Goal: Leave review/rating: Leave review/rating

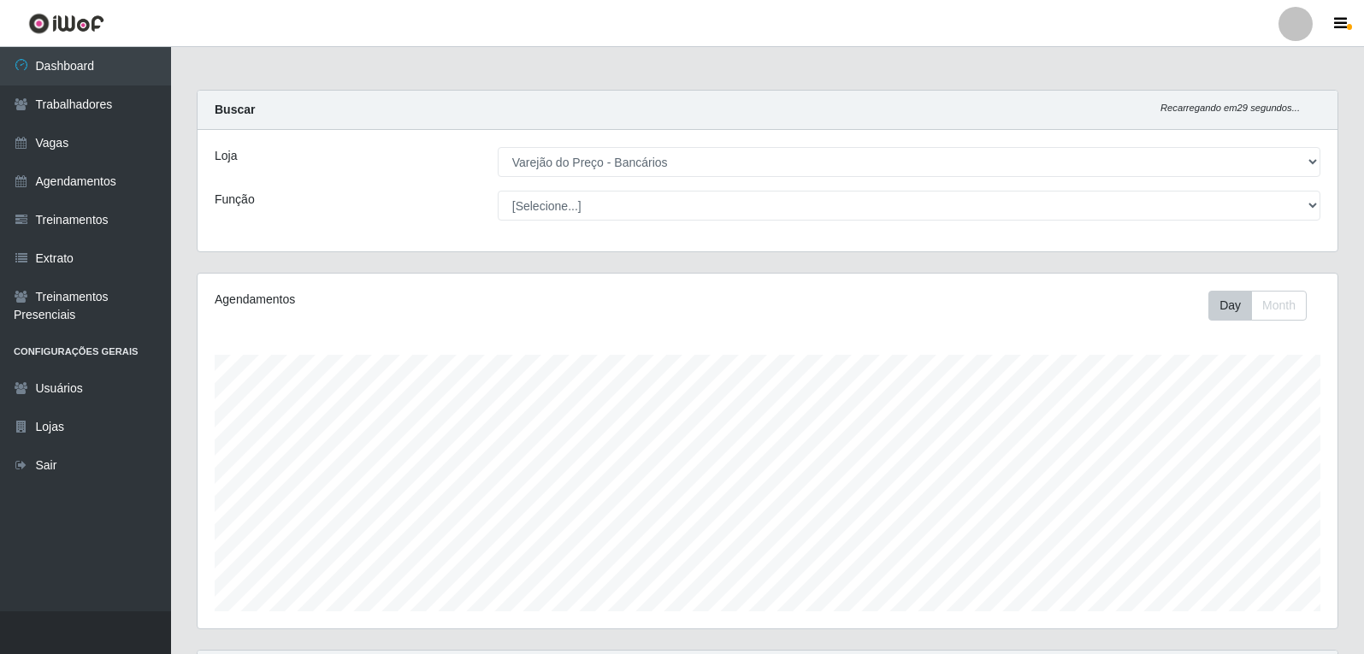
select select "157"
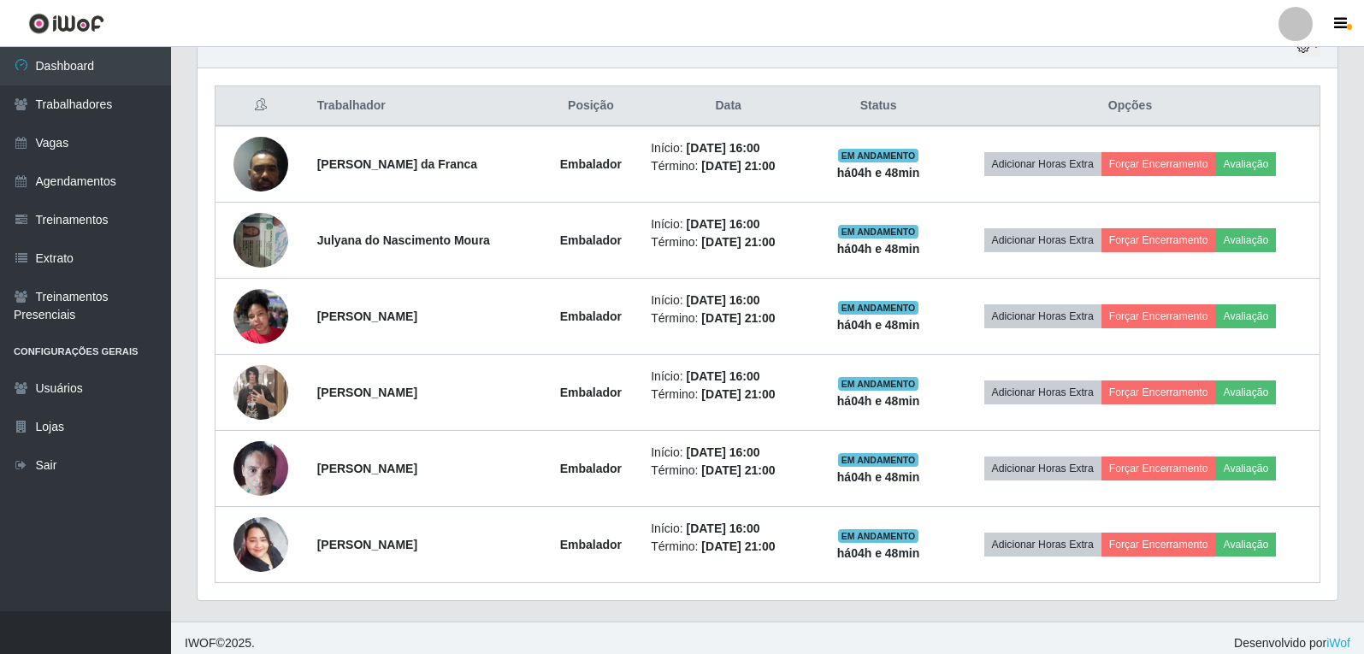
scroll to position [634, 0]
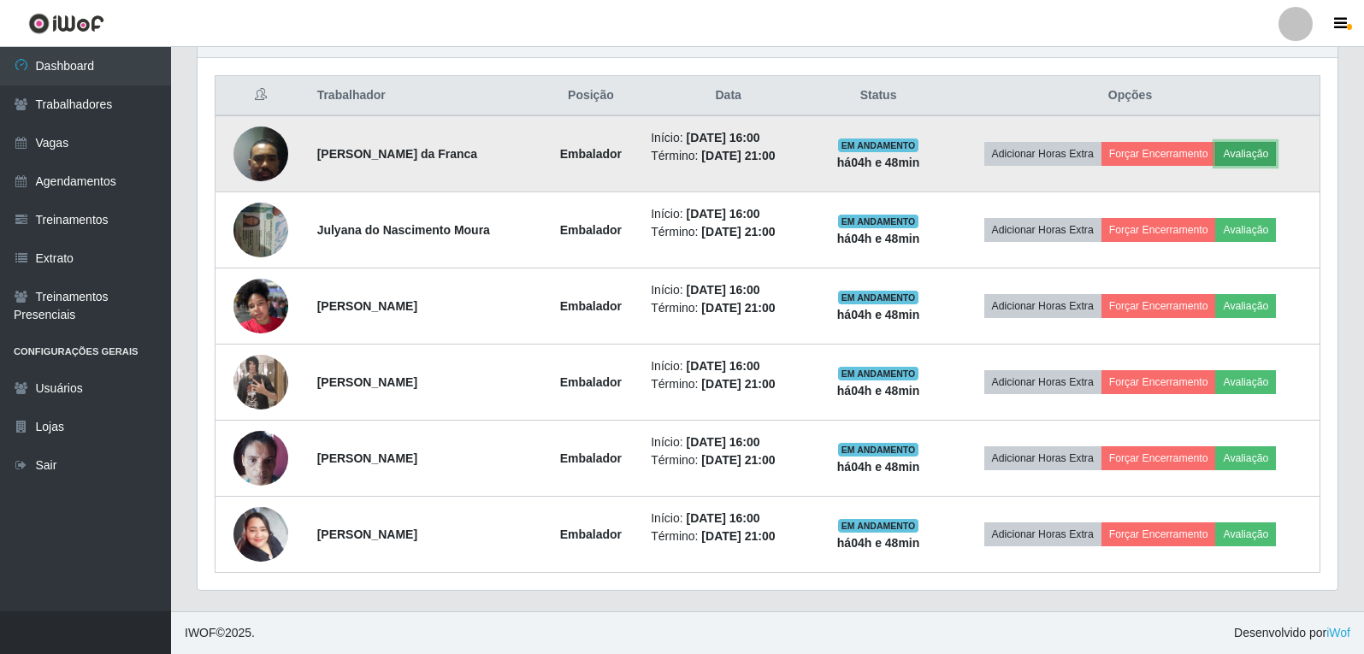
click at [1263, 149] on button "Avaliação" at bounding box center [1245, 154] width 61 height 24
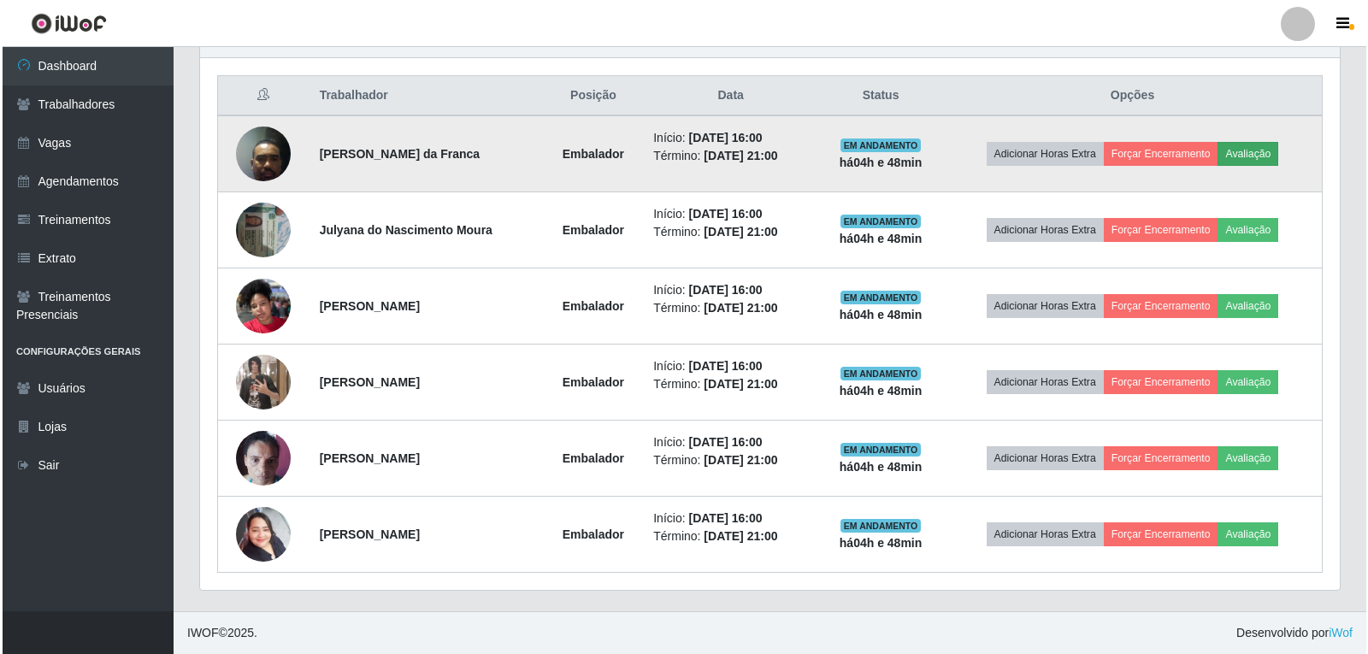
scroll to position [355, 1131]
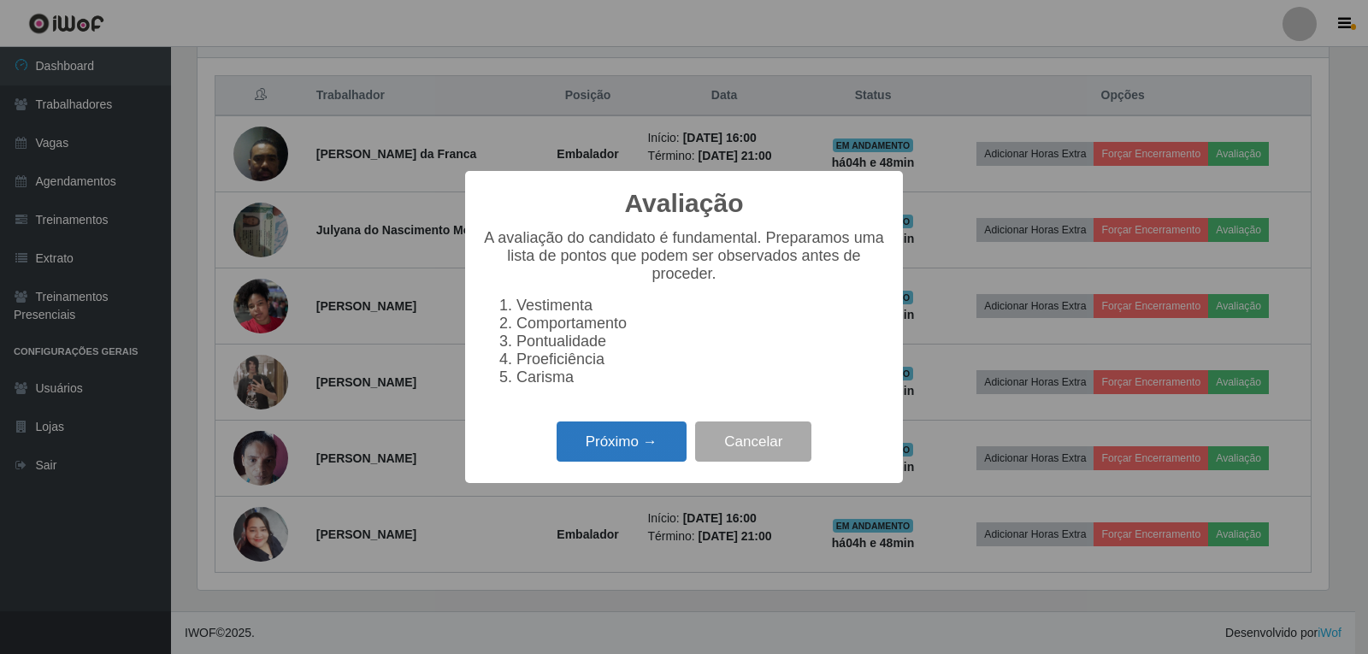
click at [652, 435] on button "Próximo →" at bounding box center [622, 442] width 130 height 40
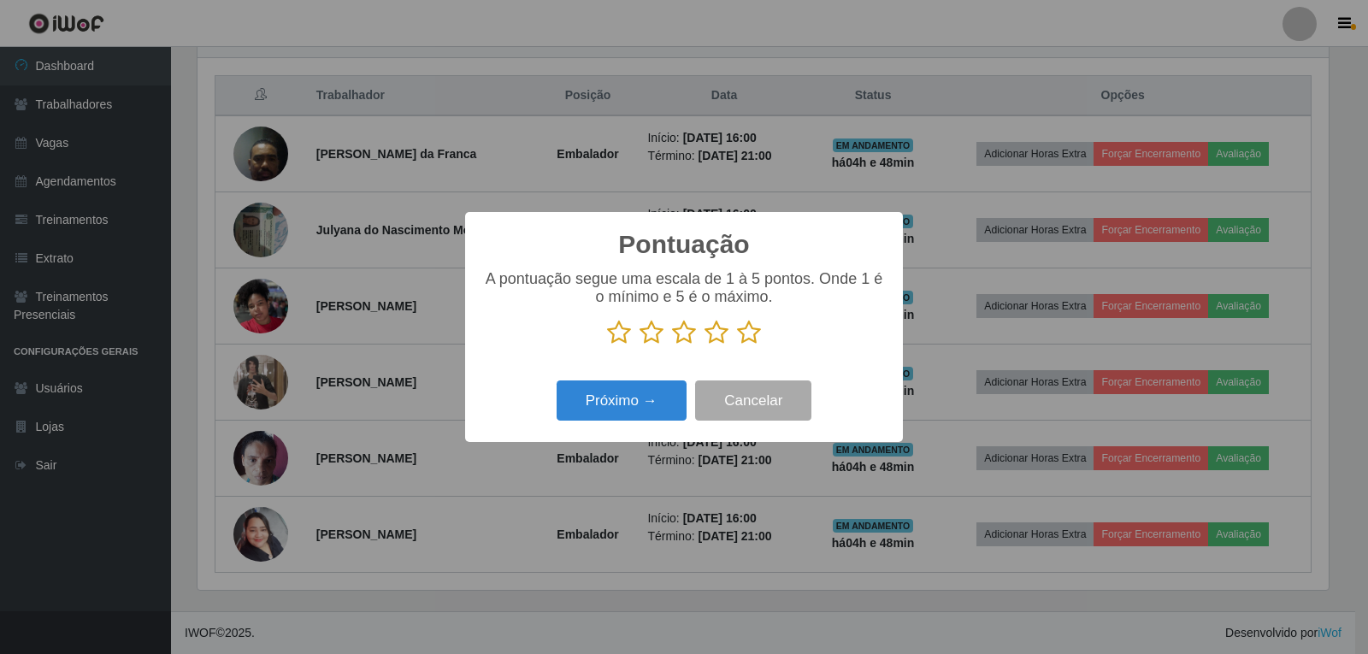
scroll to position [854765, 853989]
click at [749, 345] on icon at bounding box center [749, 333] width 24 height 26
click at [737, 345] on input "radio" at bounding box center [737, 345] width 0 height 0
click at [609, 411] on button "Próximo →" at bounding box center [622, 401] width 130 height 40
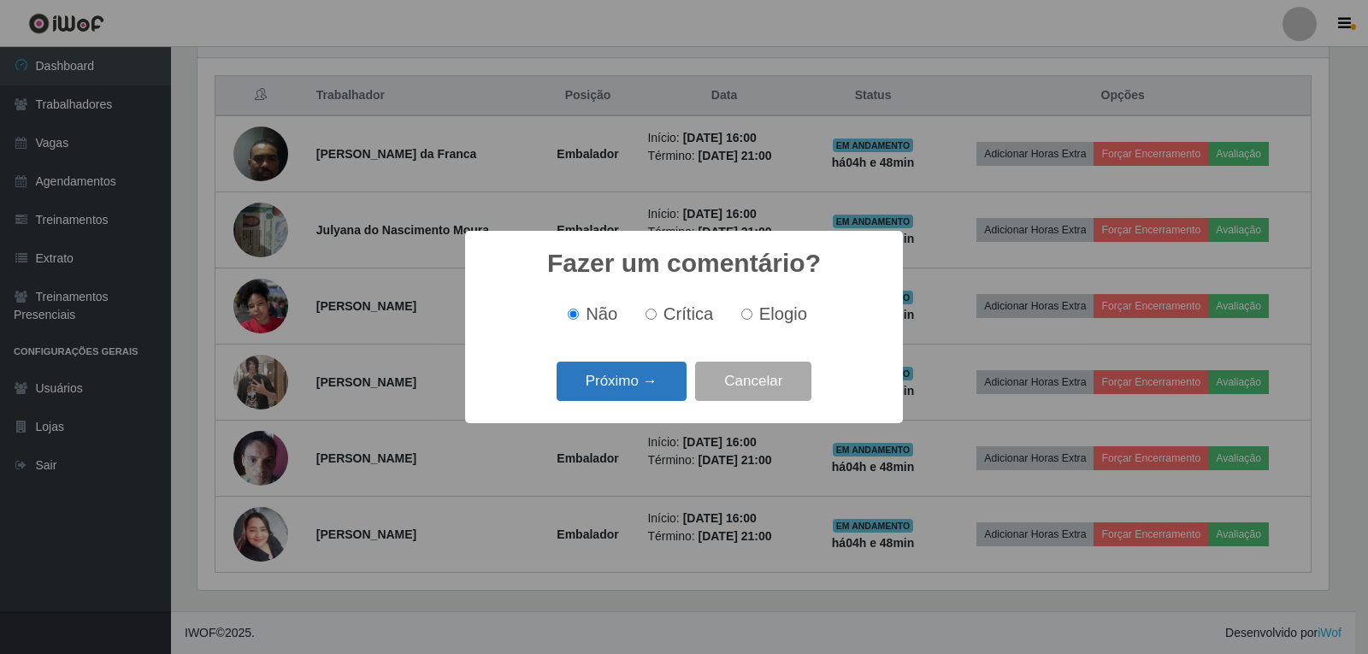
click at [661, 386] on button "Próximo →" at bounding box center [622, 382] width 130 height 40
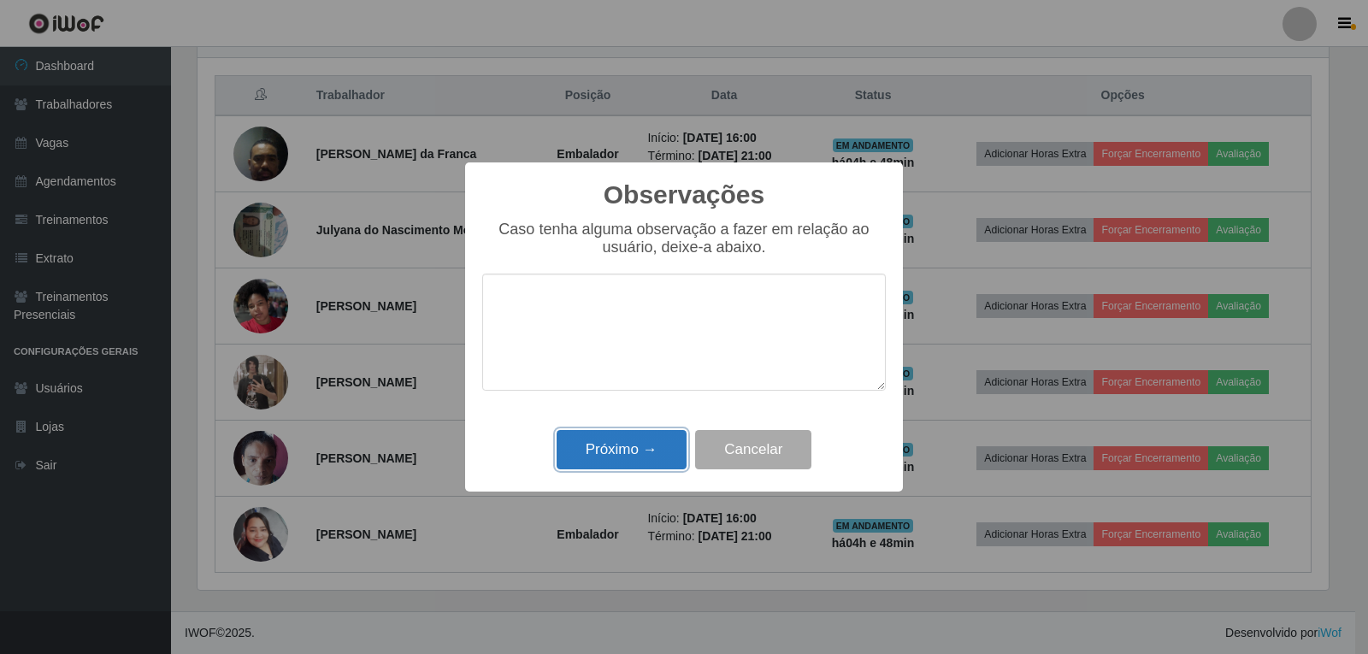
click at [655, 445] on button "Próximo →" at bounding box center [622, 450] width 130 height 40
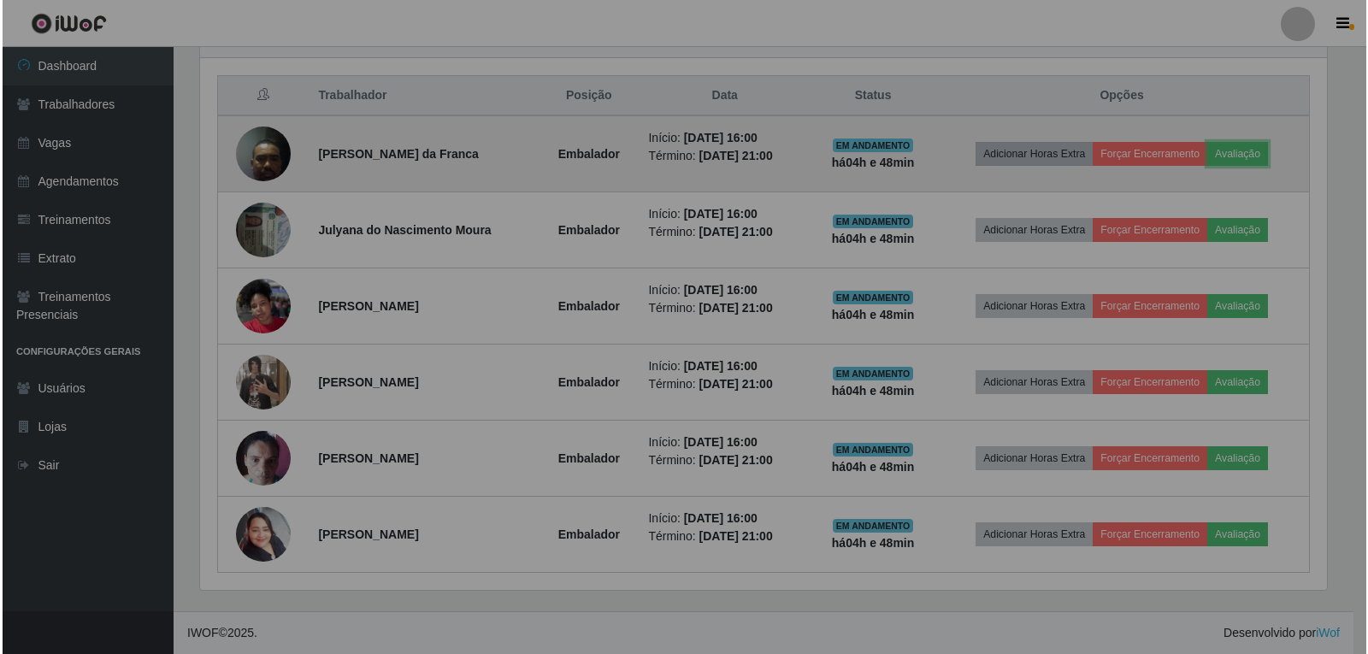
scroll to position [355, 1140]
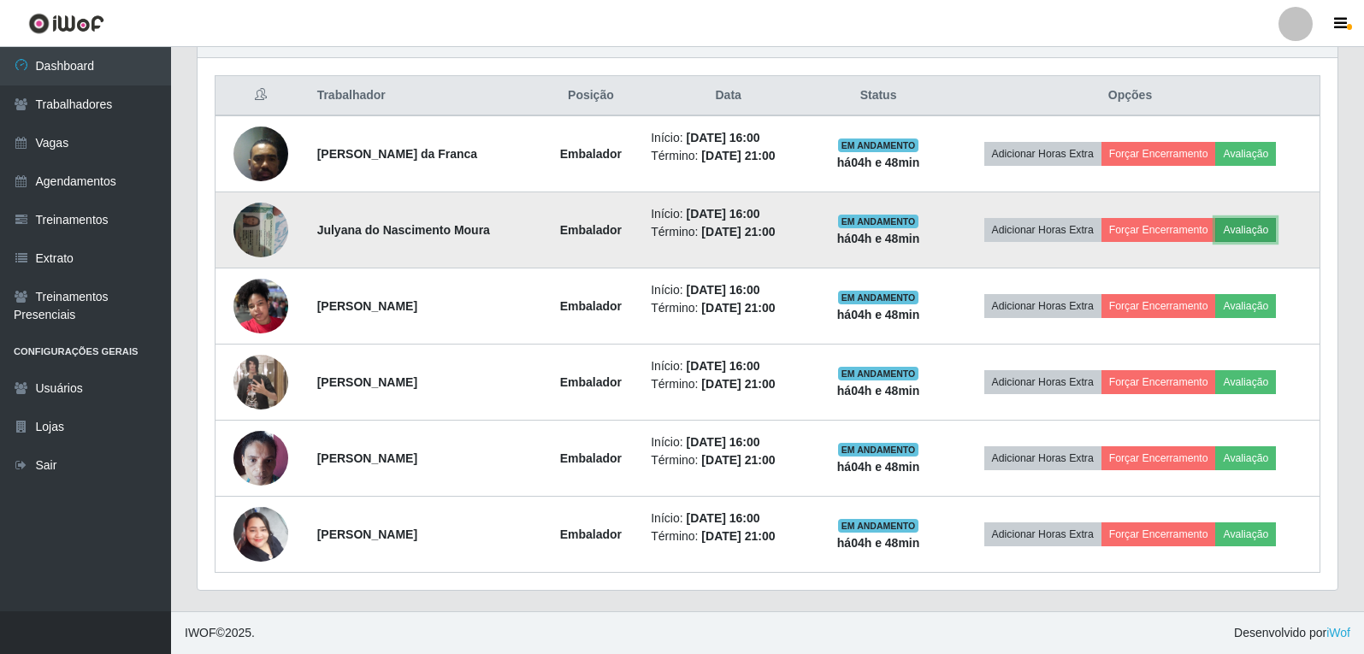
click at [1270, 229] on button "Avaliação" at bounding box center [1245, 230] width 61 height 24
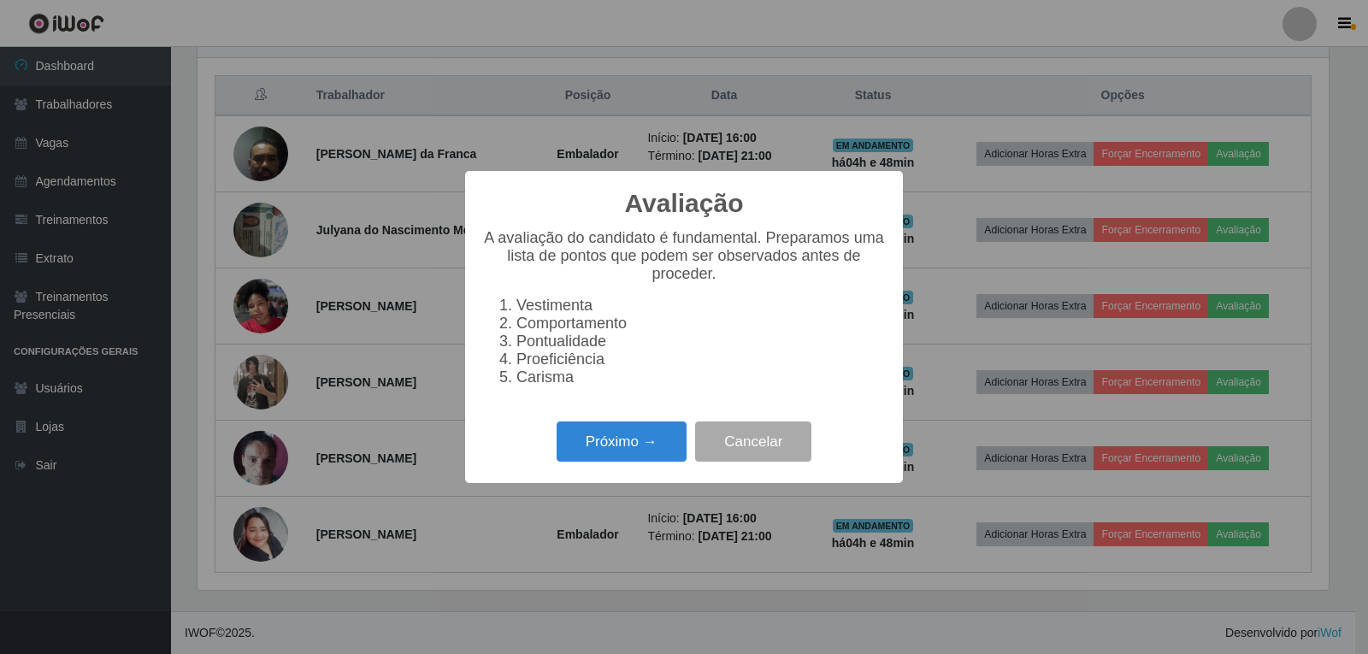
scroll to position [355, 1131]
click at [633, 442] on button "Próximo →" at bounding box center [622, 442] width 130 height 40
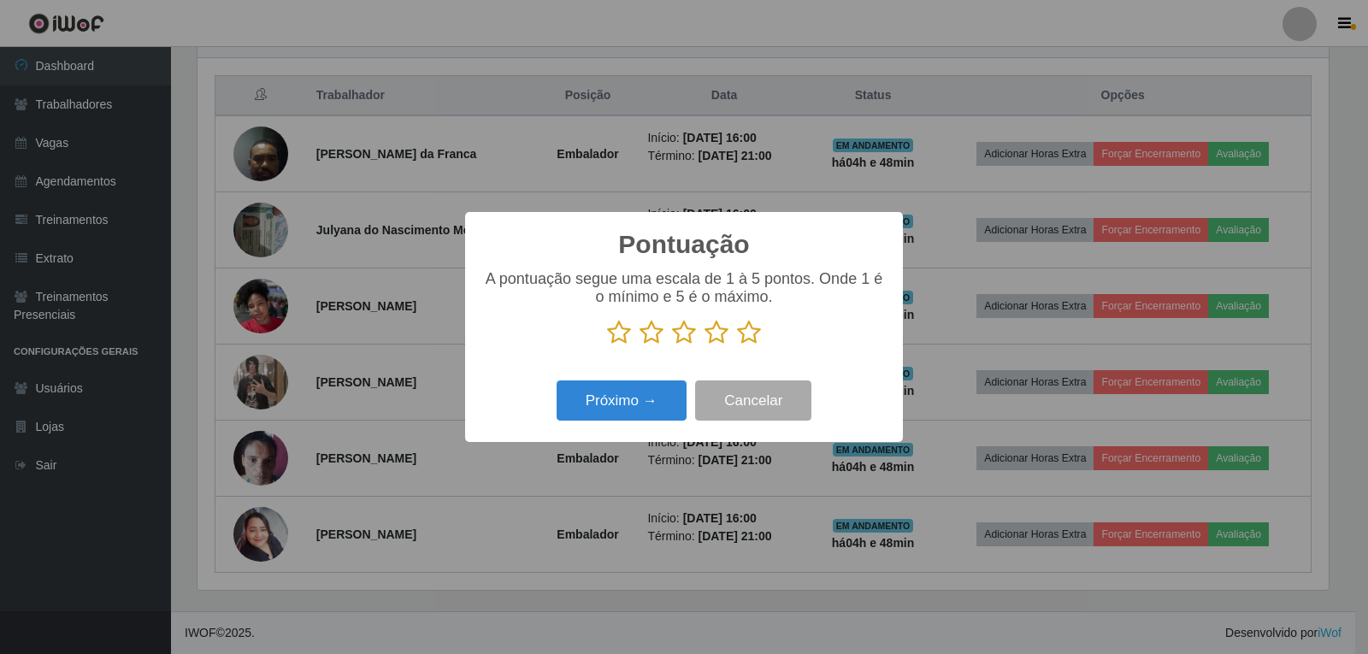
scroll to position [854765, 853989]
click at [750, 336] on icon at bounding box center [749, 333] width 24 height 26
click at [737, 345] on input "radio" at bounding box center [737, 345] width 0 height 0
click at [648, 397] on button "Próximo →" at bounding box center [622, 401] width 130 height 40
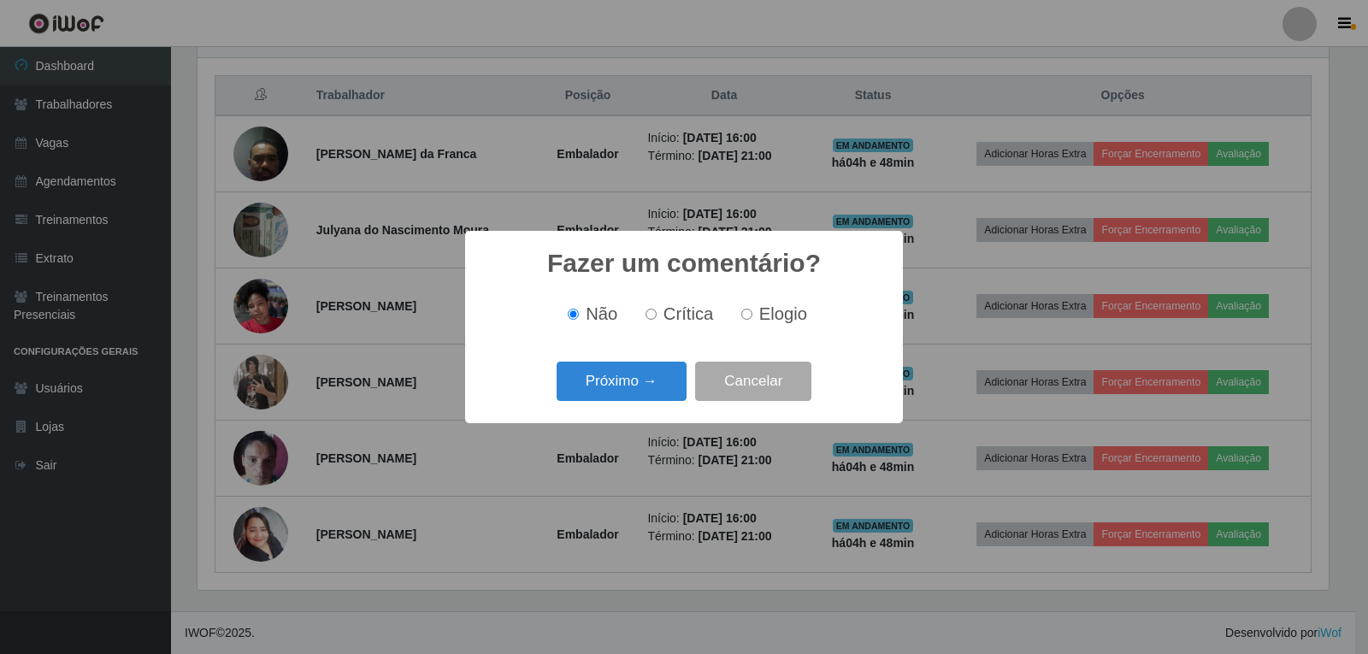
click at [754, 317] on label "Elogio" at bounding box center [771, 314] width 73 height 20
click at [753, 317] on input "Elogio" at bounding box center [746, 314] width 11 height 11
radio input "true"
click at [646, 381] on button "Próximo →" at bounding box center [622, 382] width 130 height 40
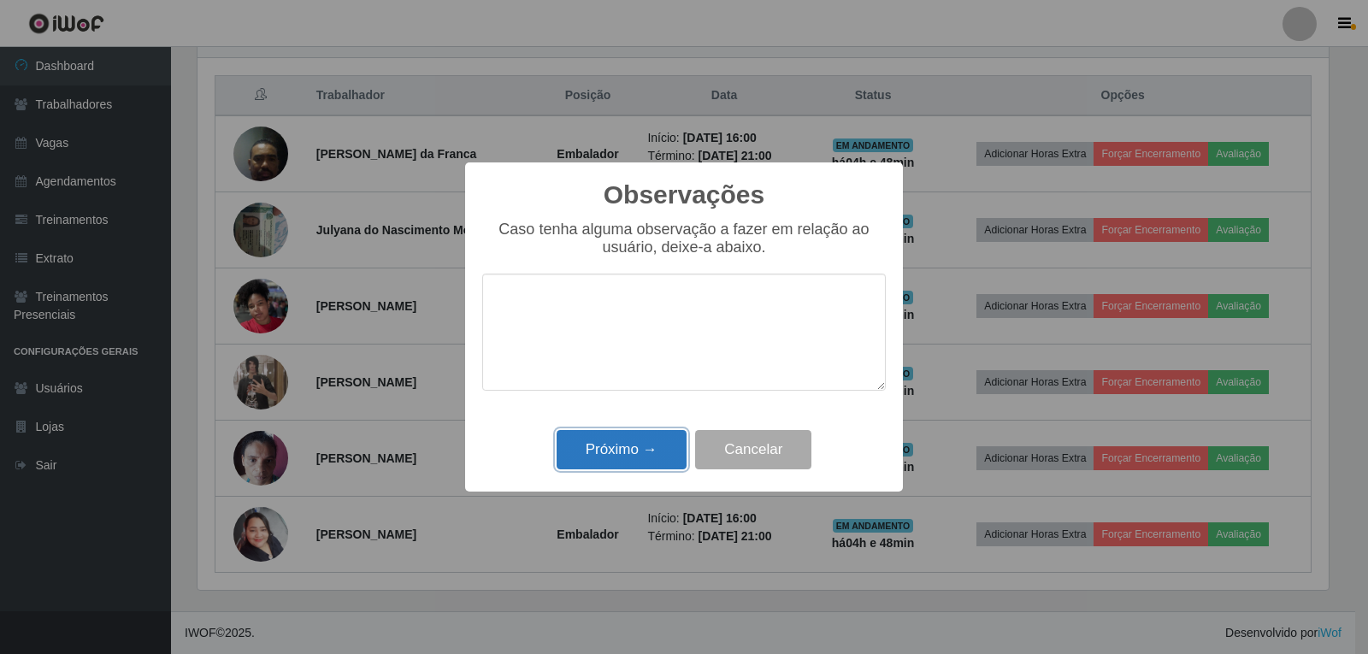
click at [658, 440] on button "Próximo →" at bounding box center [622, 450] width 130 height 40
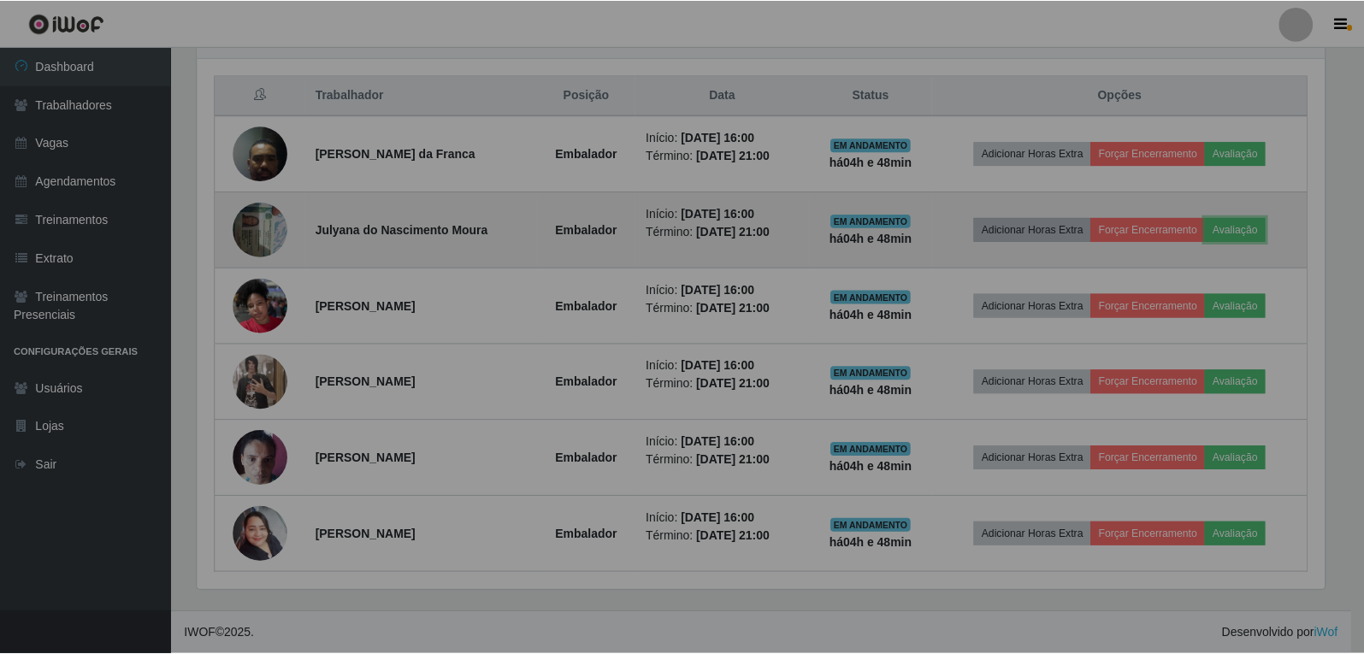
scroll to position [355, 1140]
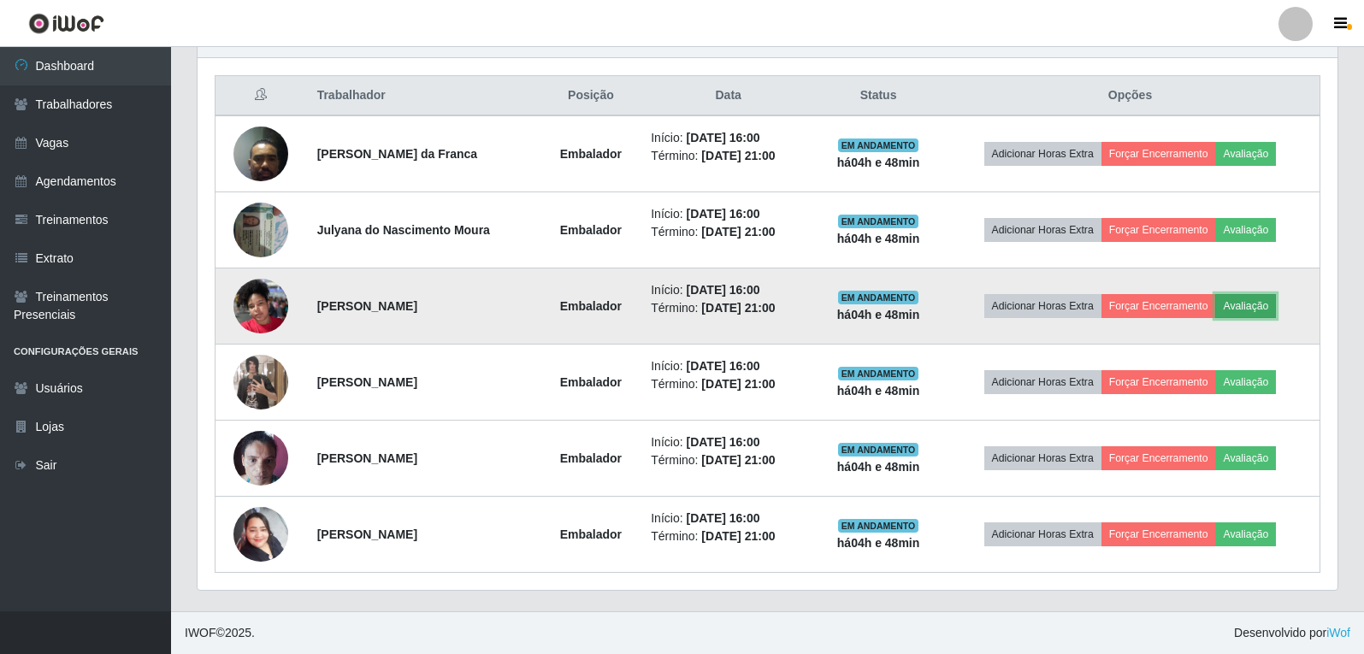
click at [1264, 308] on button "Avaliação" at bounding box center [1245, 306] width 61 height 24
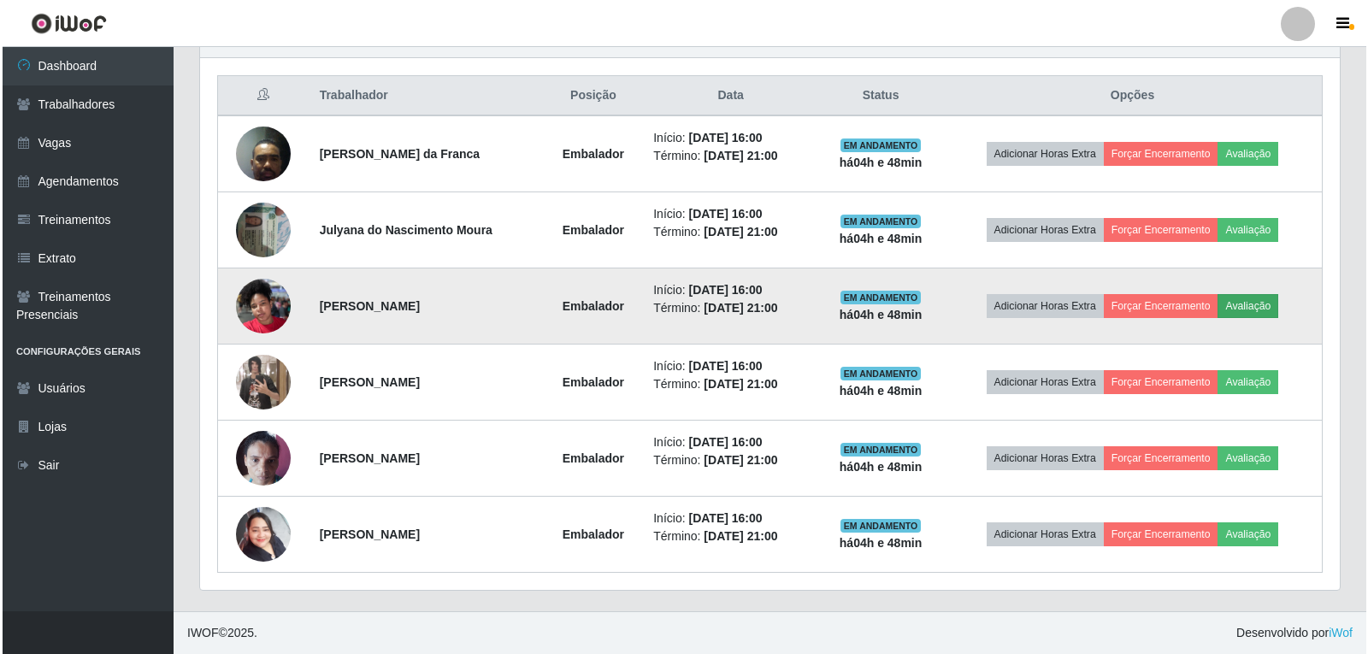
scroll to position [355, 1131]
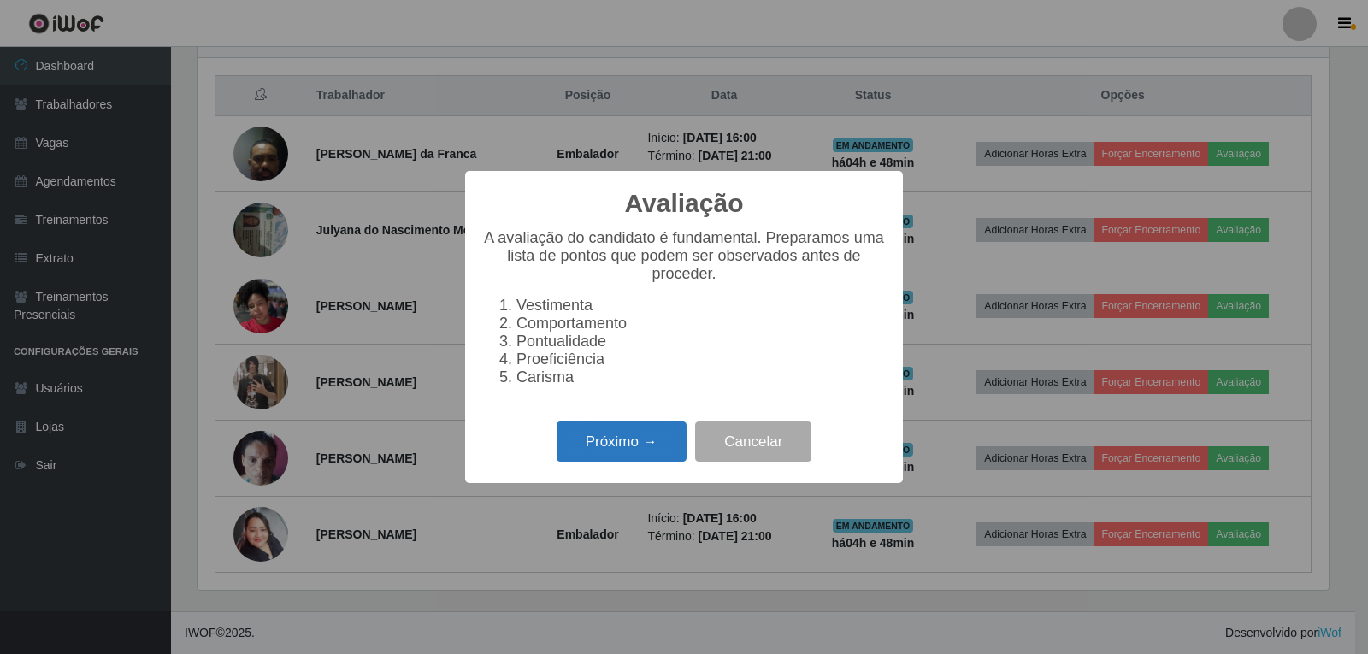
click at [649, 459] on button "Próximo →" at bounding box center [622, 442] width 130 height 40
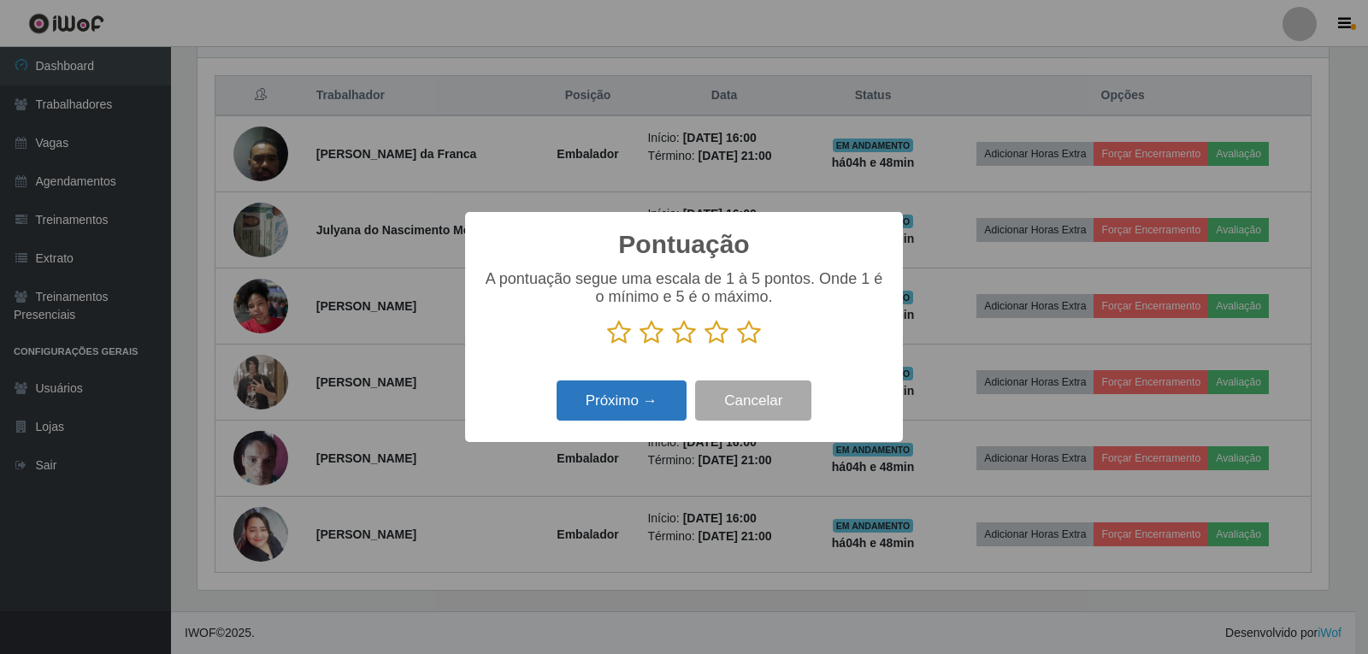
drag, startPoint x: 752, startPoint y: 339, endPoint x: 669, endPoint y: 396, distance: 100.3
click at [751, 339] on icon at bounding box center [749, 333] width 24 height 26
click at [737, 345] on input "radio" at bounding box center [737, 345] width 0 height 0
click at [644, 401] on button "Próximo →" at bounding box center [622, 401] width 130 height 40
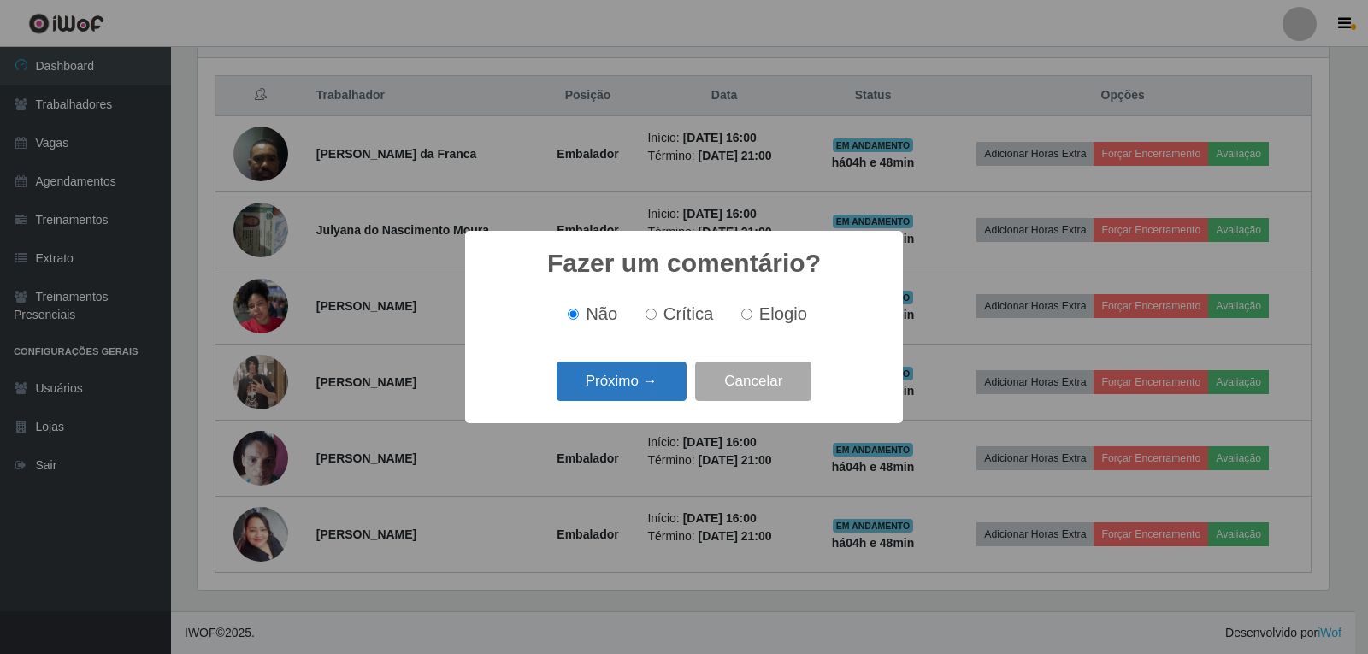
click at [656, 395] on button "Próximo →" at bounding box center [622, 382] width 130 height 40
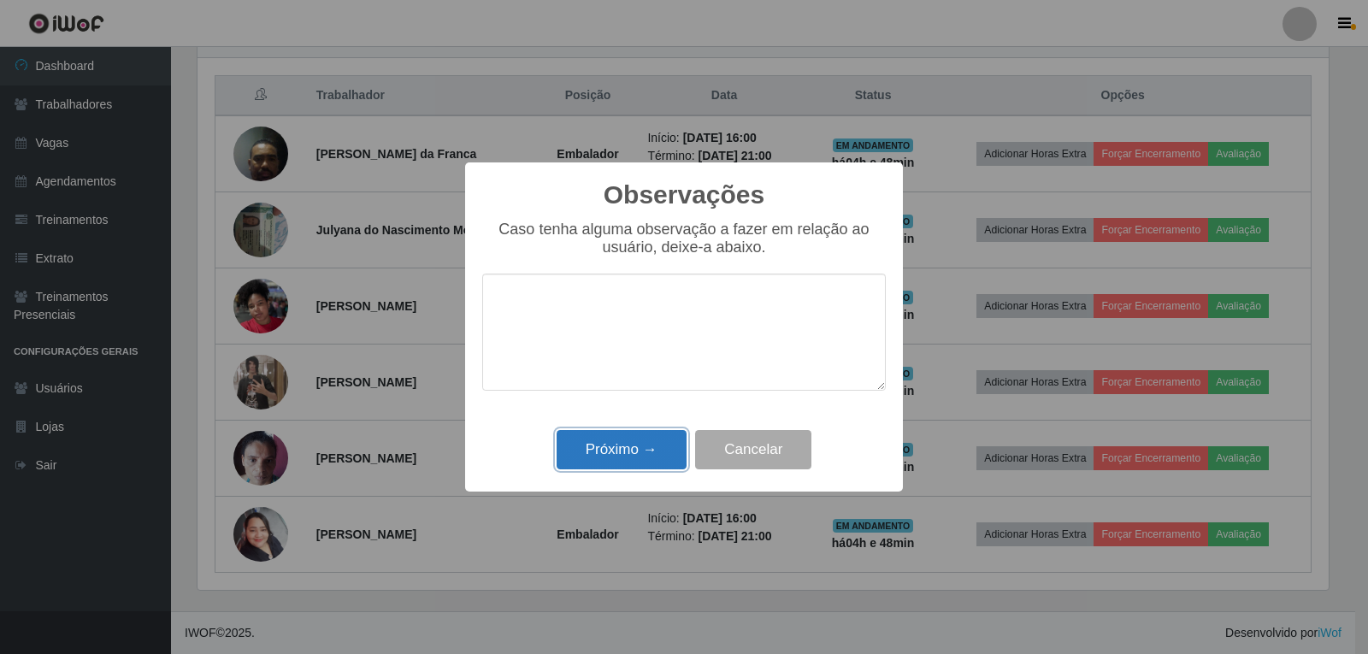
click at [658, 446] on button "Próximo →" at bounding box center [622, 450] width 130 height 40
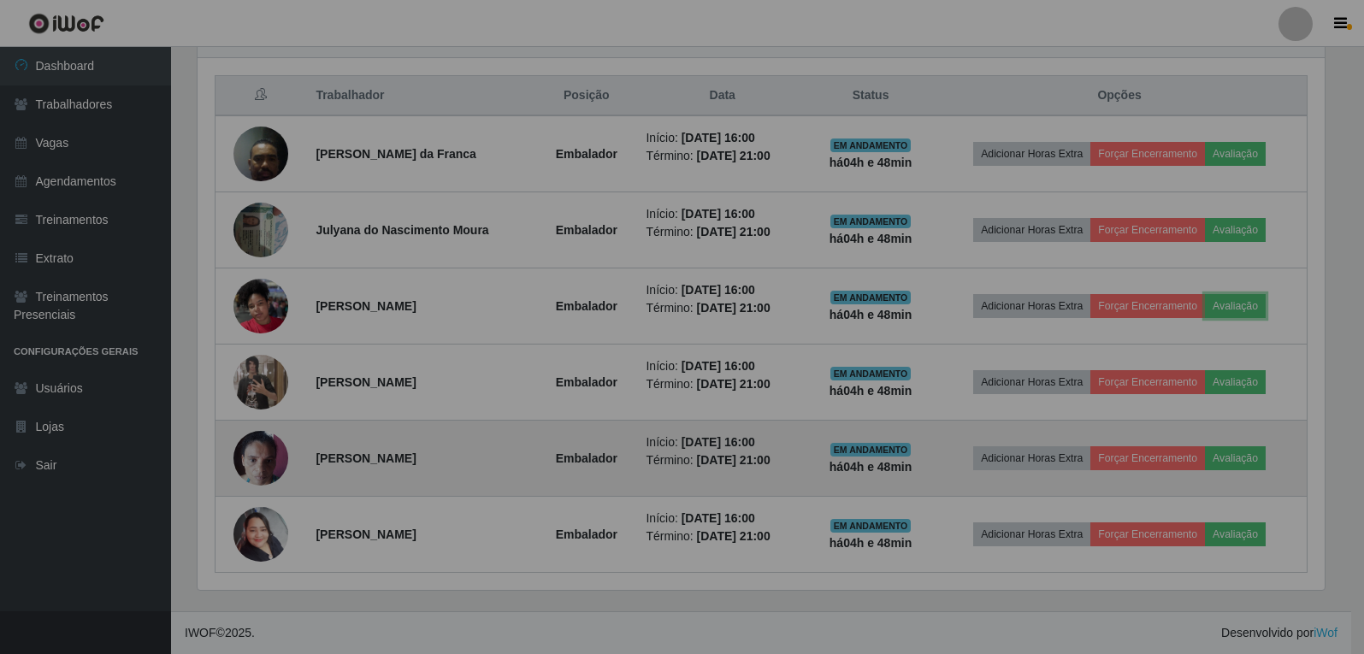
scroll to position [355, 1140]
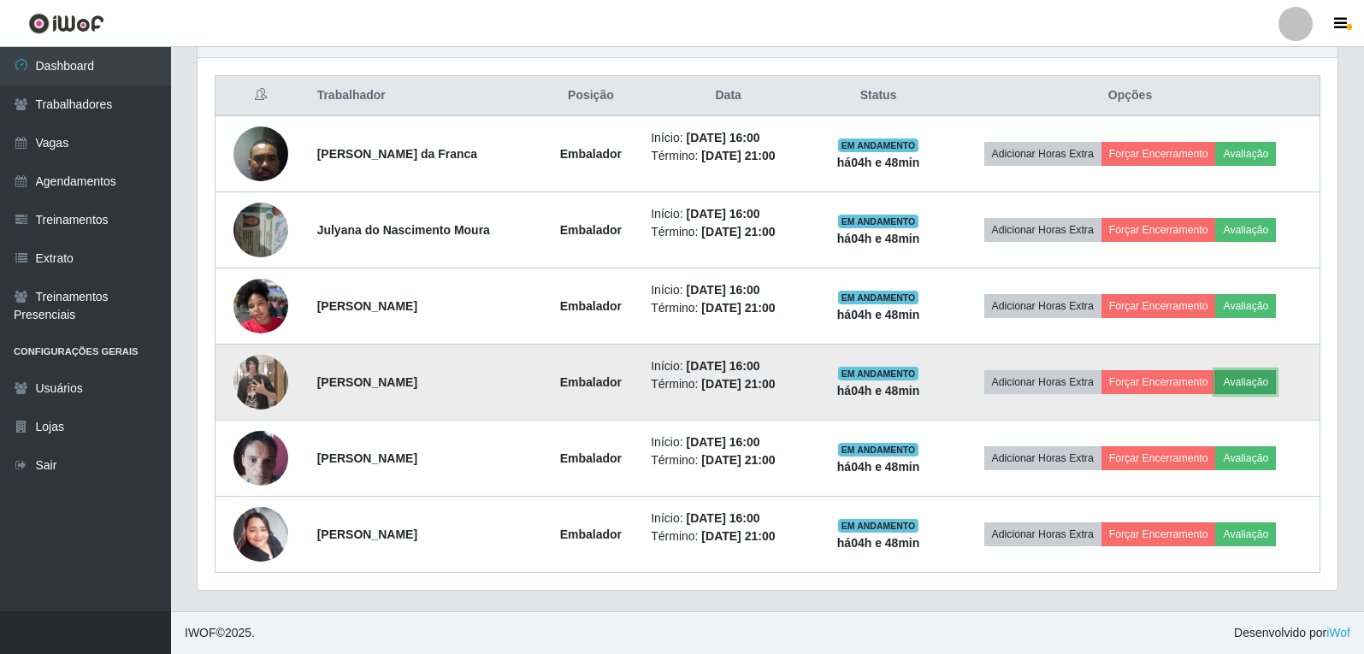
click at [1276, 393] on button "Avaliação" at bounding box center [1245, 382] width 61 height 24
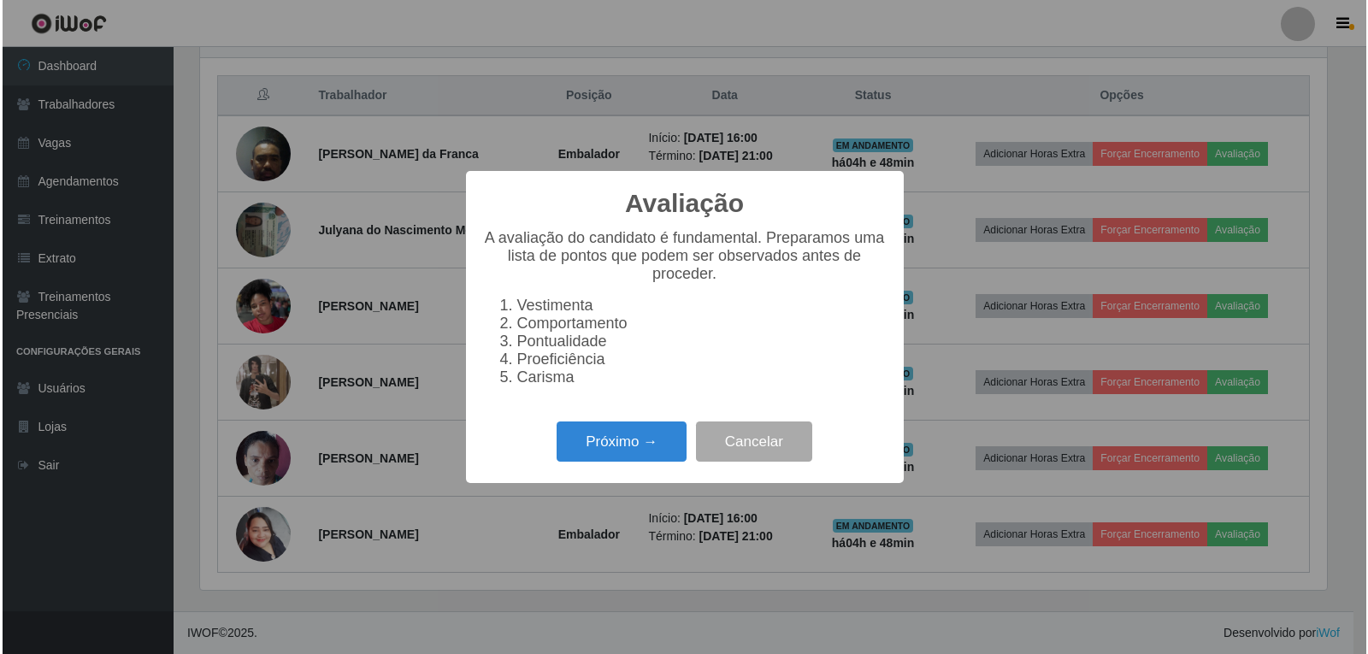
scroll to position [355, 1131]
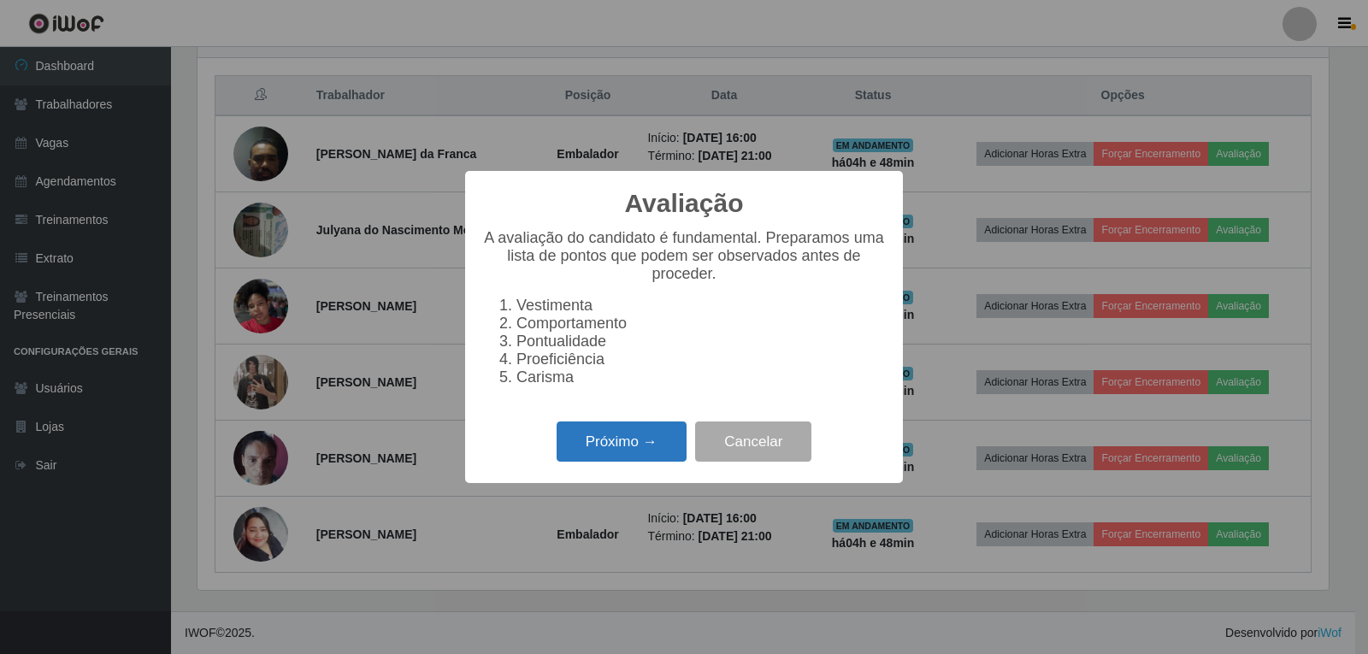
click at [636, 462] on button "Próximo →" at bounding box center [622, 442] width 130 height 40
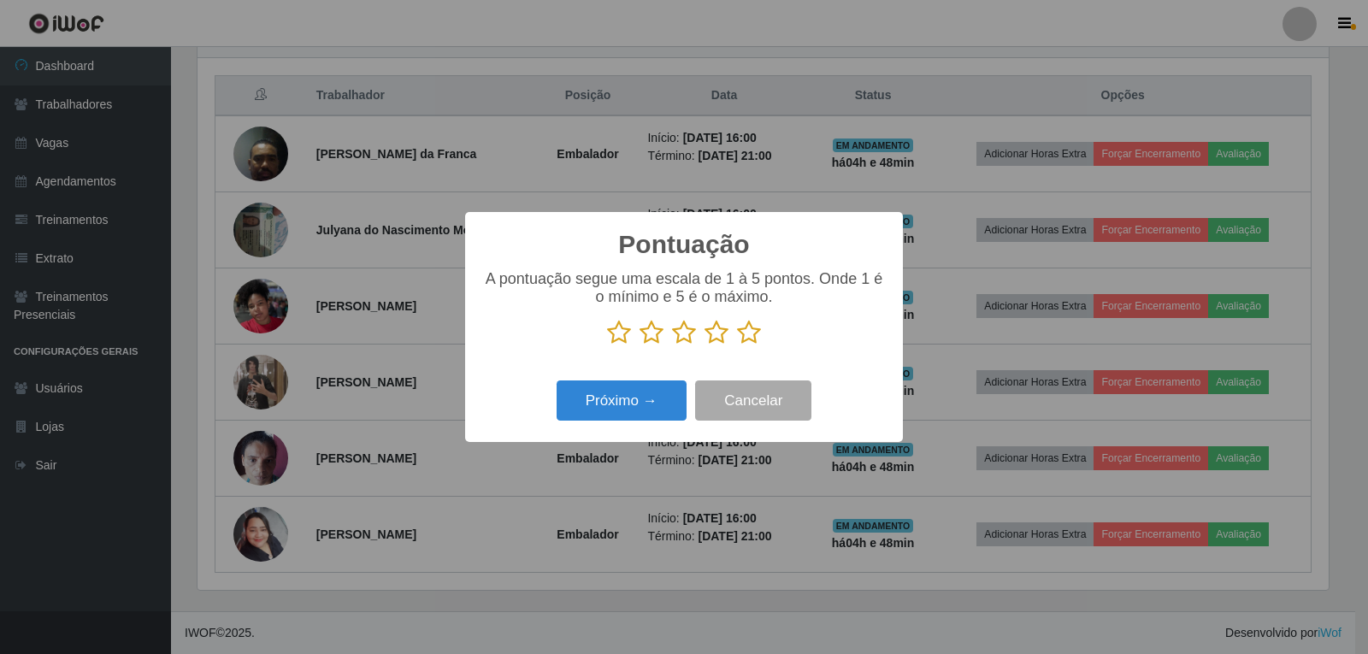
click at [753, 343] on icon at bounding box center [749, 333] width 24 height 26
click at [737, 345] on input "radio" at bounding box center [737, 345] width 0 height 0
click at [640, 396] on button "Próximo →" at bounding box center [622, 401] width 130 height 40
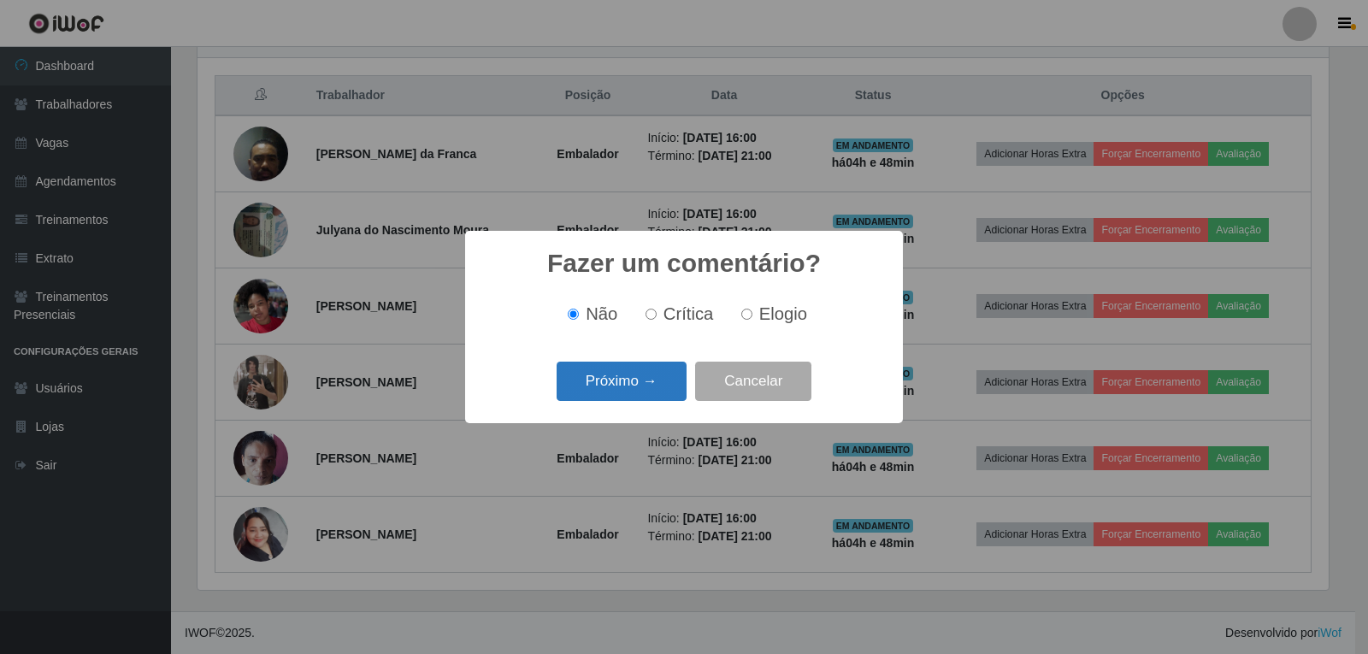
click at [667, 383] on button "Próximo →" at bounding box center [622, 382] width 130 height 40
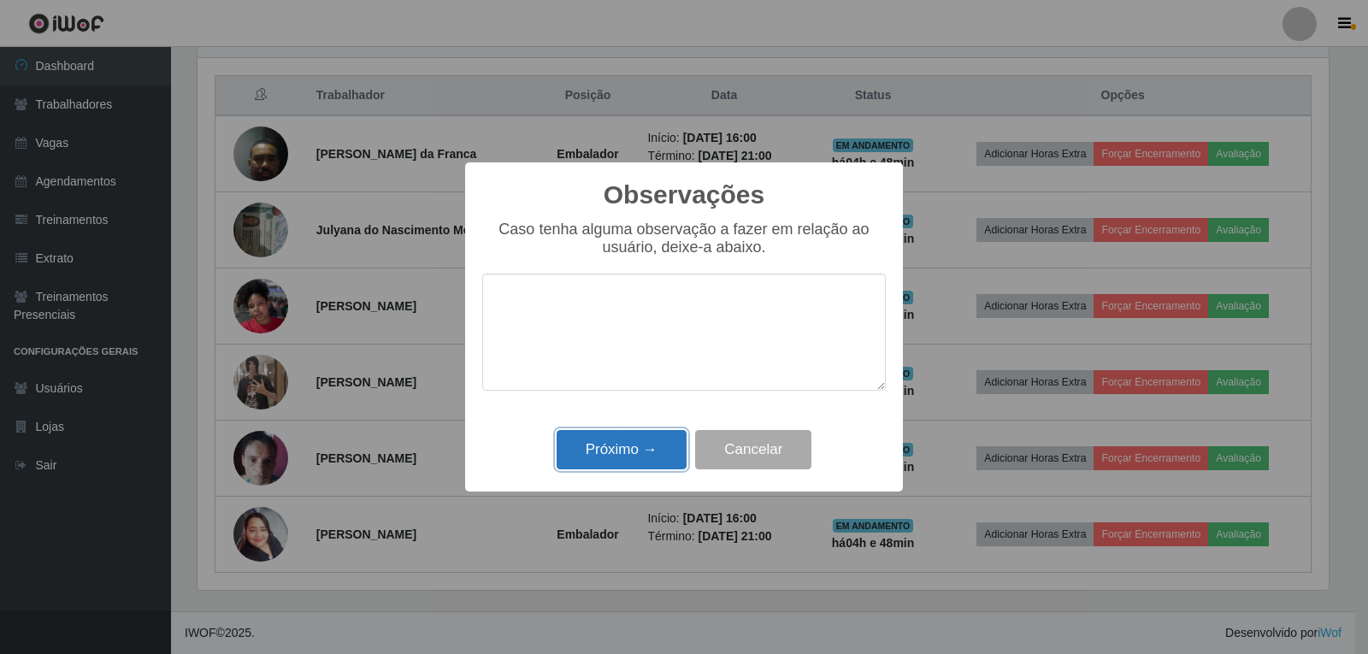
click at [633, 457] on button "Próximo →" at bounding box center [622, 450] width 130 height 40
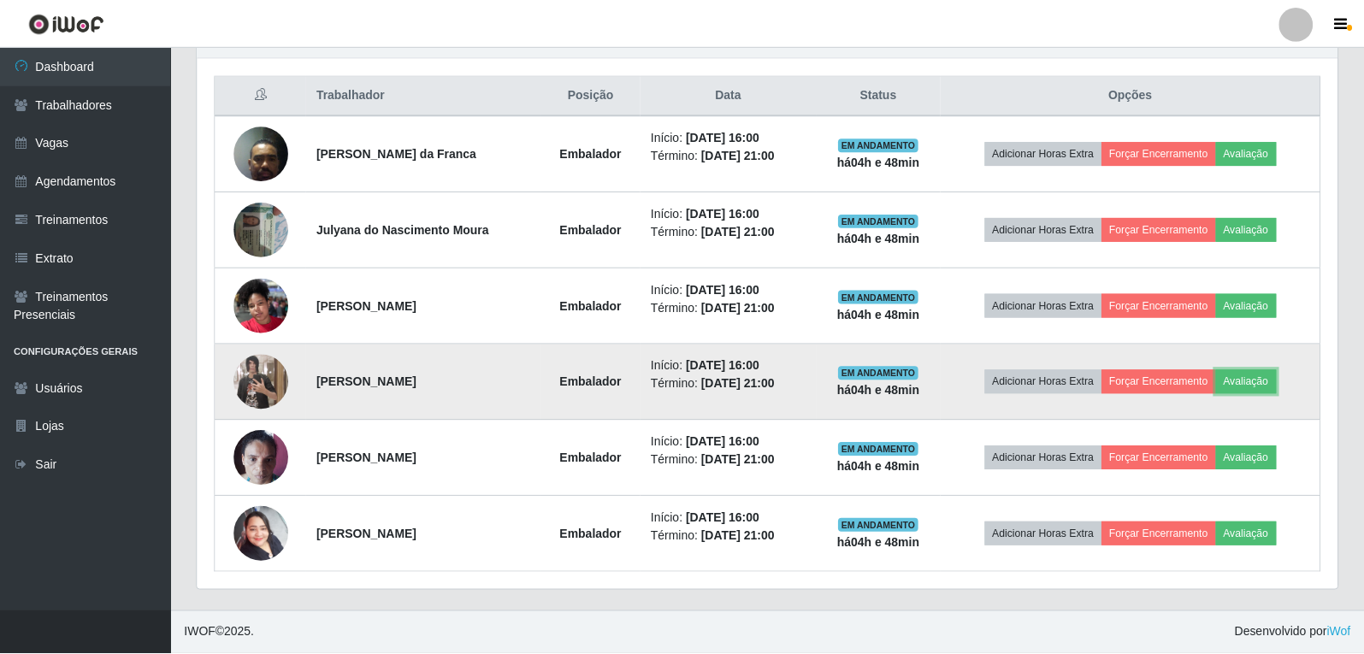
scroll to position [355, 1140]
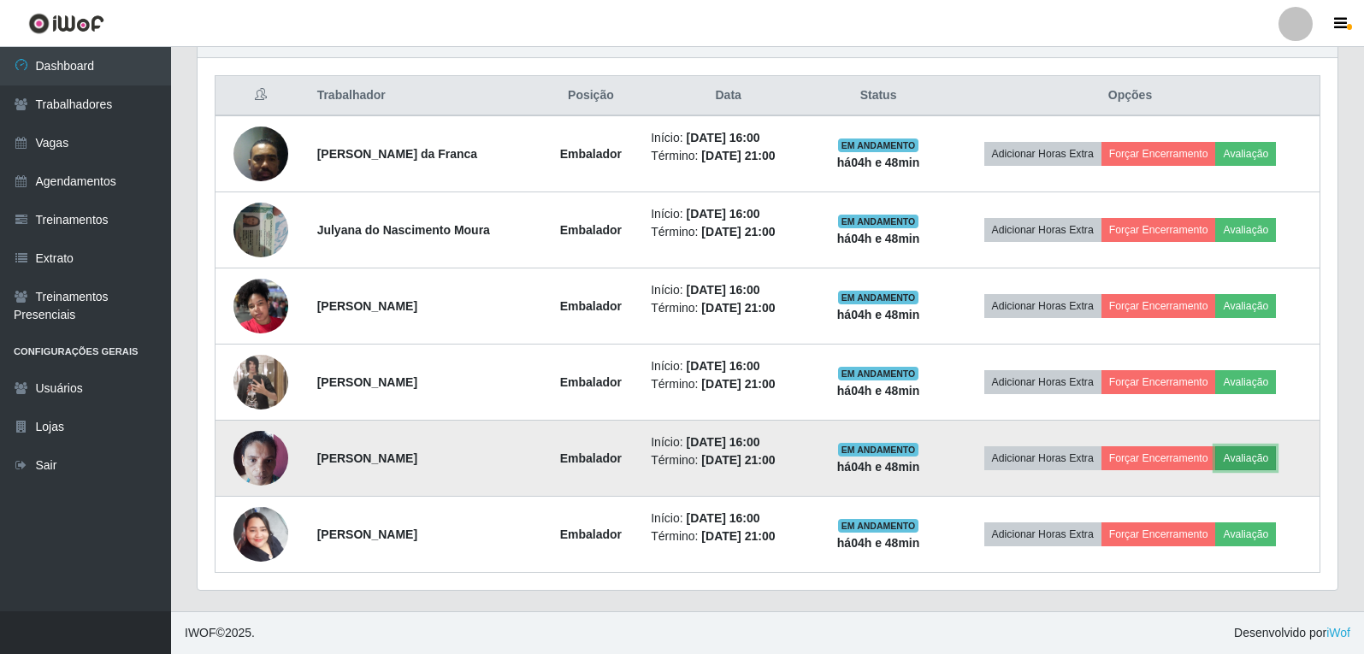
click at [1269, 468] on button "Avaliação" at bounding box center [1245, 458] width 61 height 24
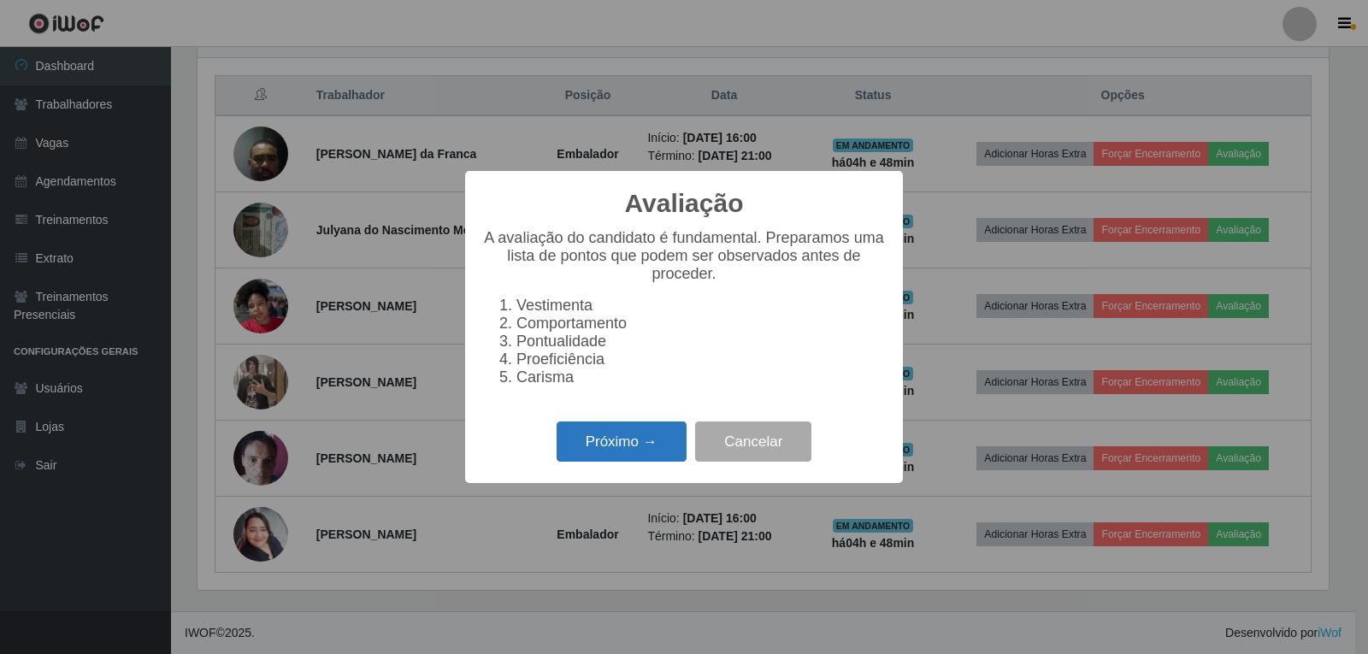
click at [640, 462] on button "Próximo →" at bounding box center [622, 442] width 130 height 40
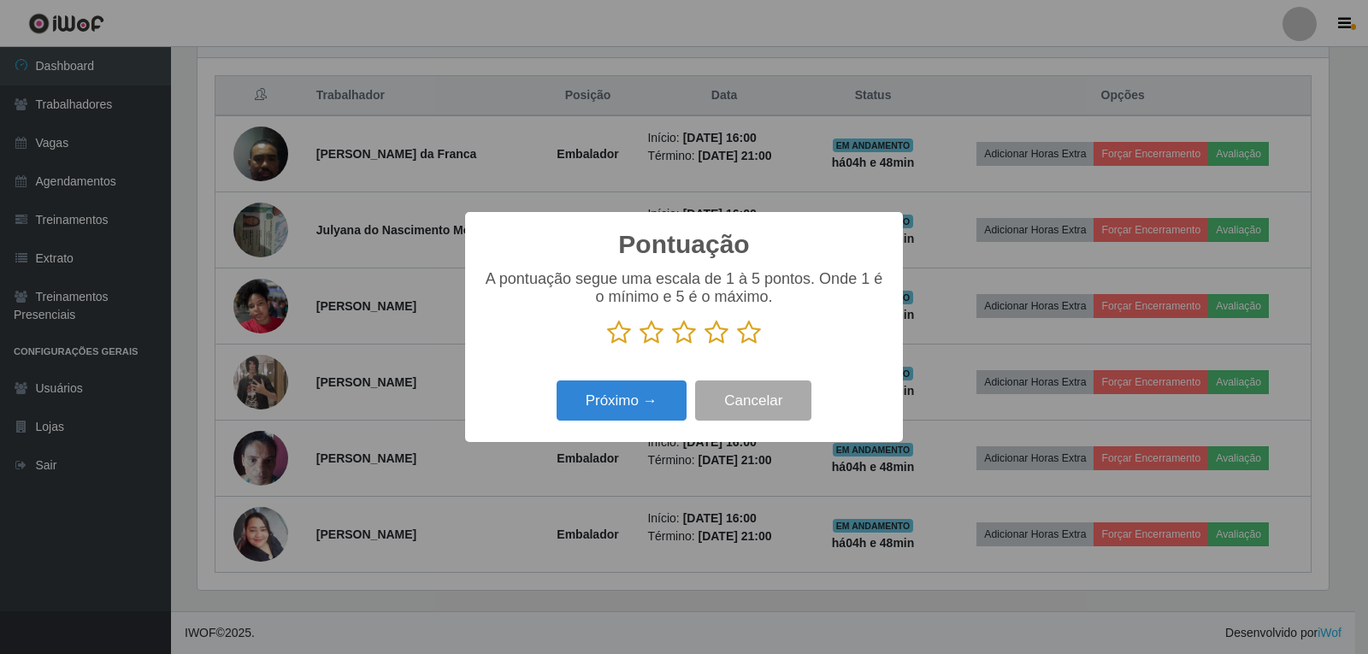
click at [747, 342] on icon at bounding box center [749, 333] width 24 height 26
click at [737, 345] on input "radio" at bounding box center [737, 345] width 0 height 0
click at [670, 398] on button "Próximo →" at bounding box center [622, 401] width 130 height 40
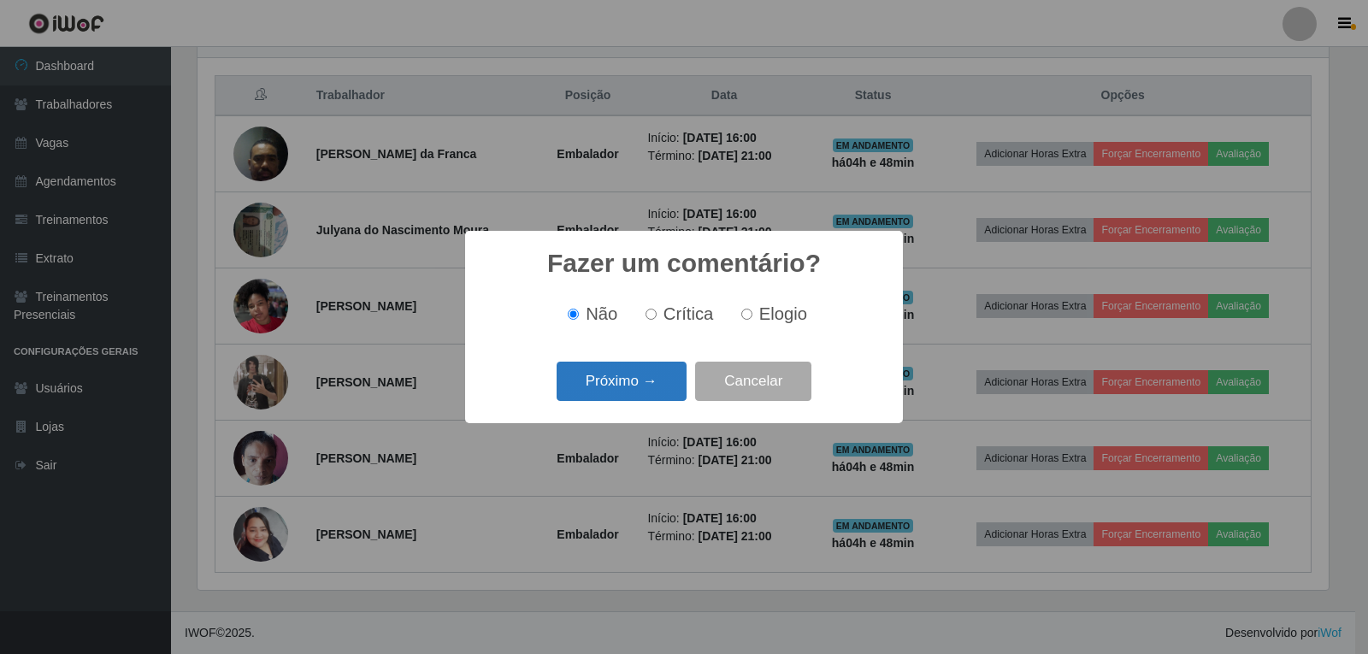
click at [659, 378] on button "Próximo →" at bounding box center [622, 382] width 130 height 40
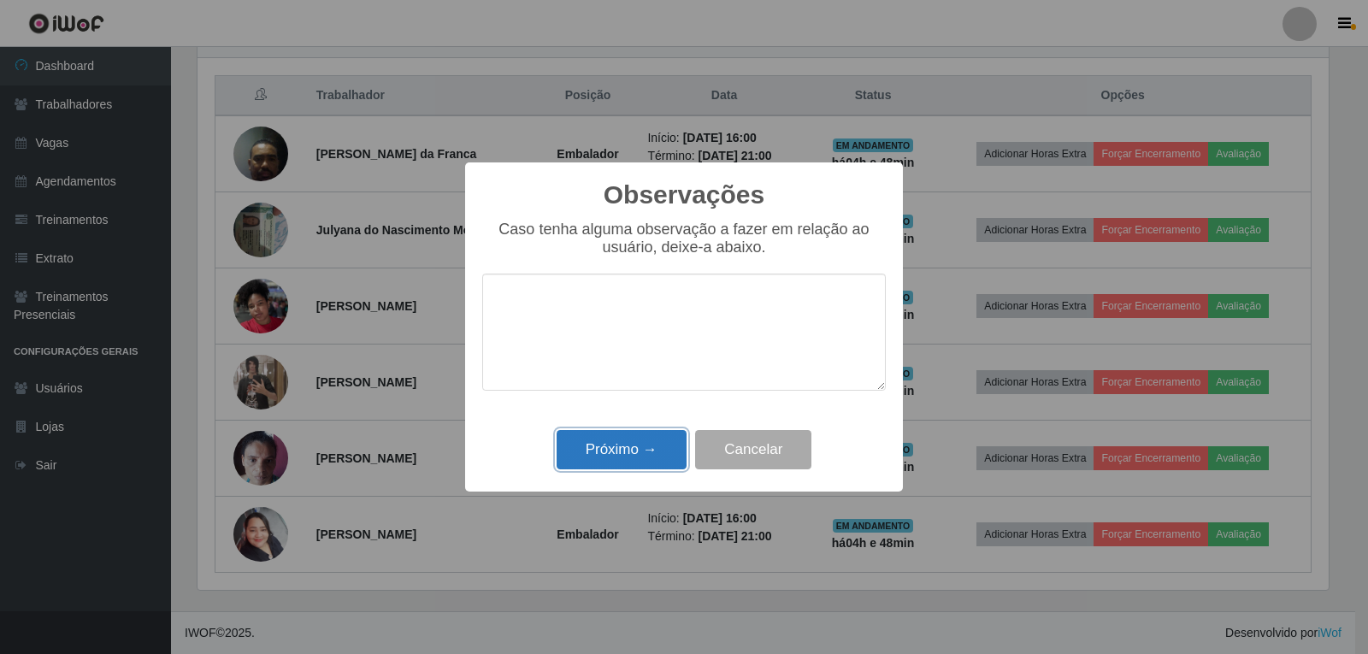
click at [670, 434] on button "Próximo →" at bounding box center [622, 450] width 130 height 40
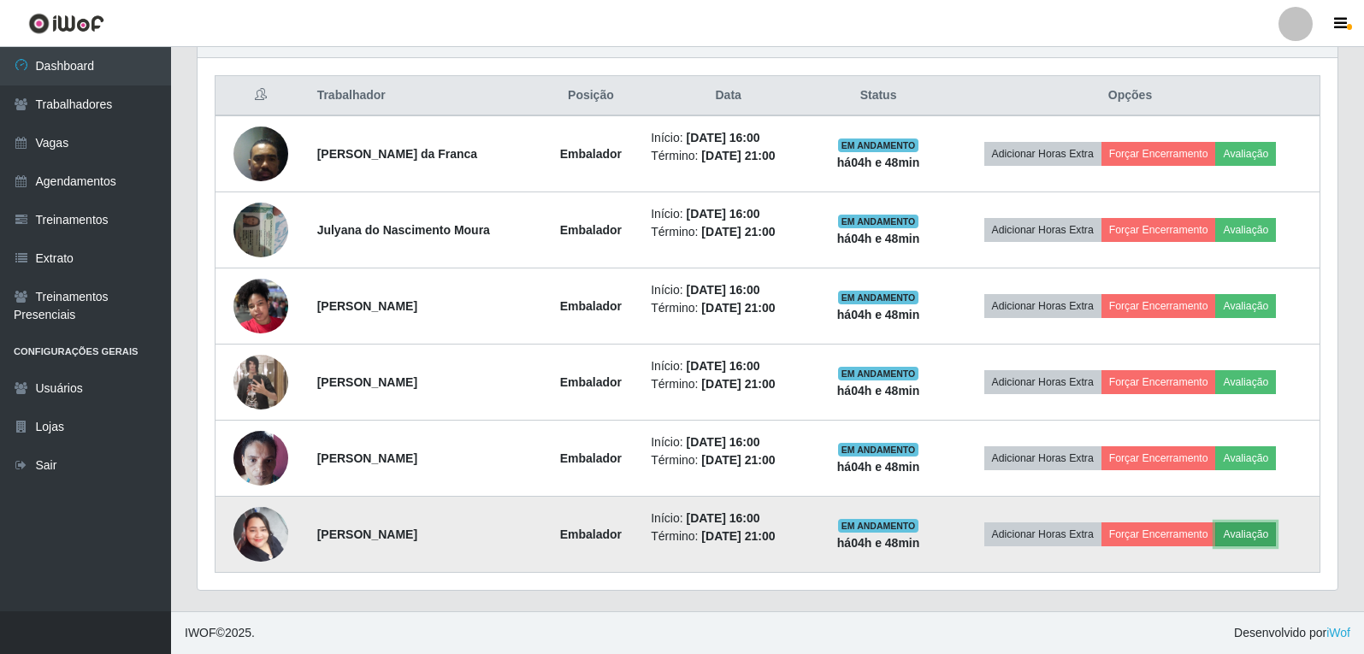
click at [1266, 529] on button "Avaliação" at bounding box center [1245, 534] width 61 height 24
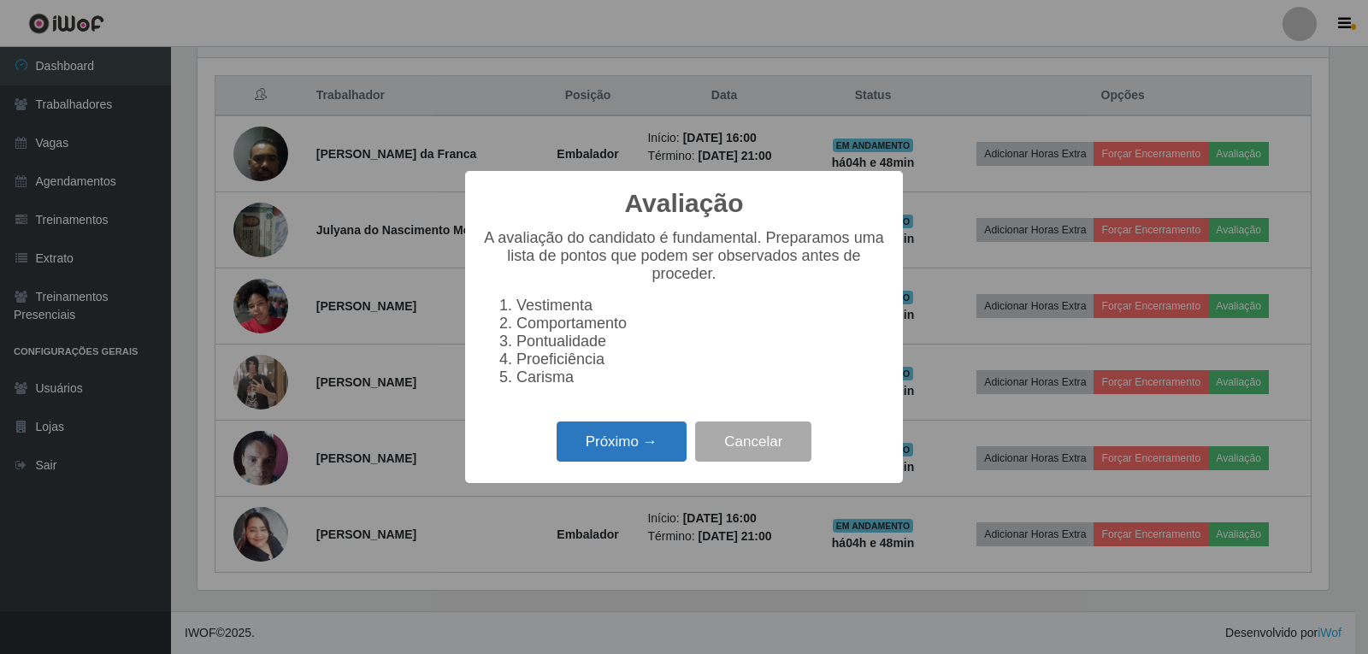
click at [600, 440] on button "Próximo →" at bounding box center [622, 442] width 130 height 40
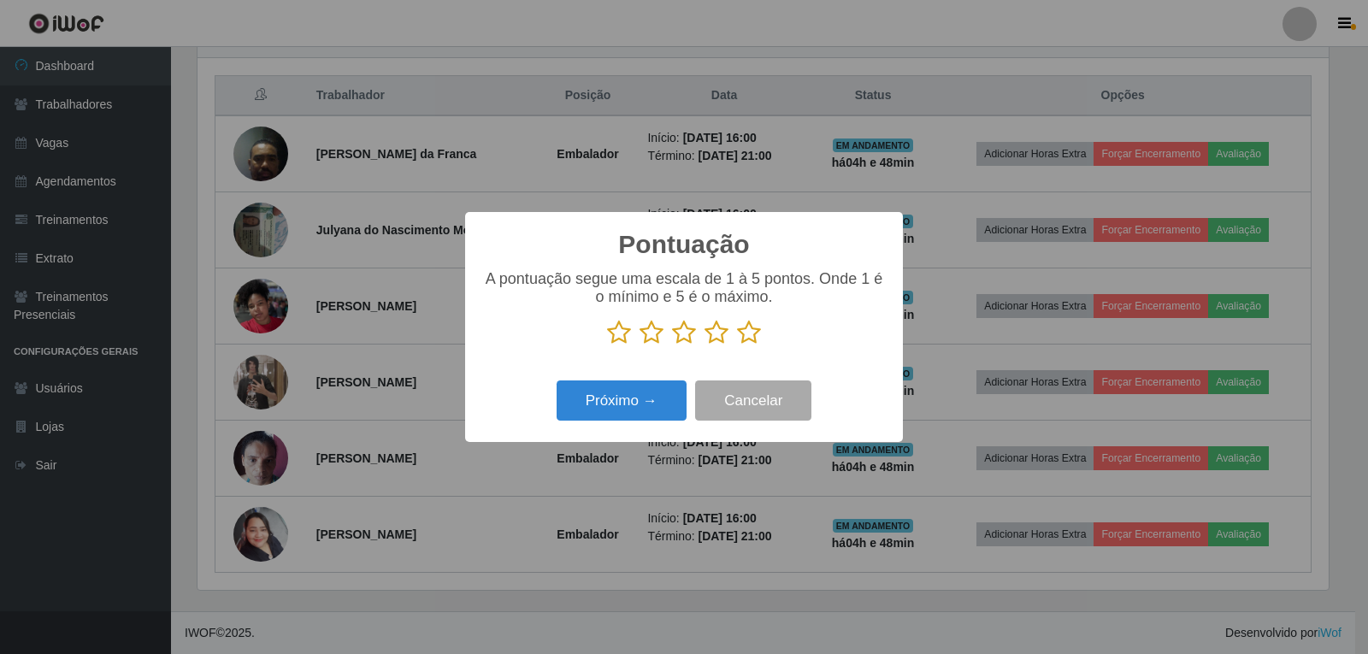
click at [752, 341] on icon at bounding box center [749, 333] width 24 height 26
click at [737, 345] on input "radio" at bounding box center [737, 345] width 0 height 0
click at [664, 404] on button "Próximo →" at bounding box center [622, 401] width 130 height 40
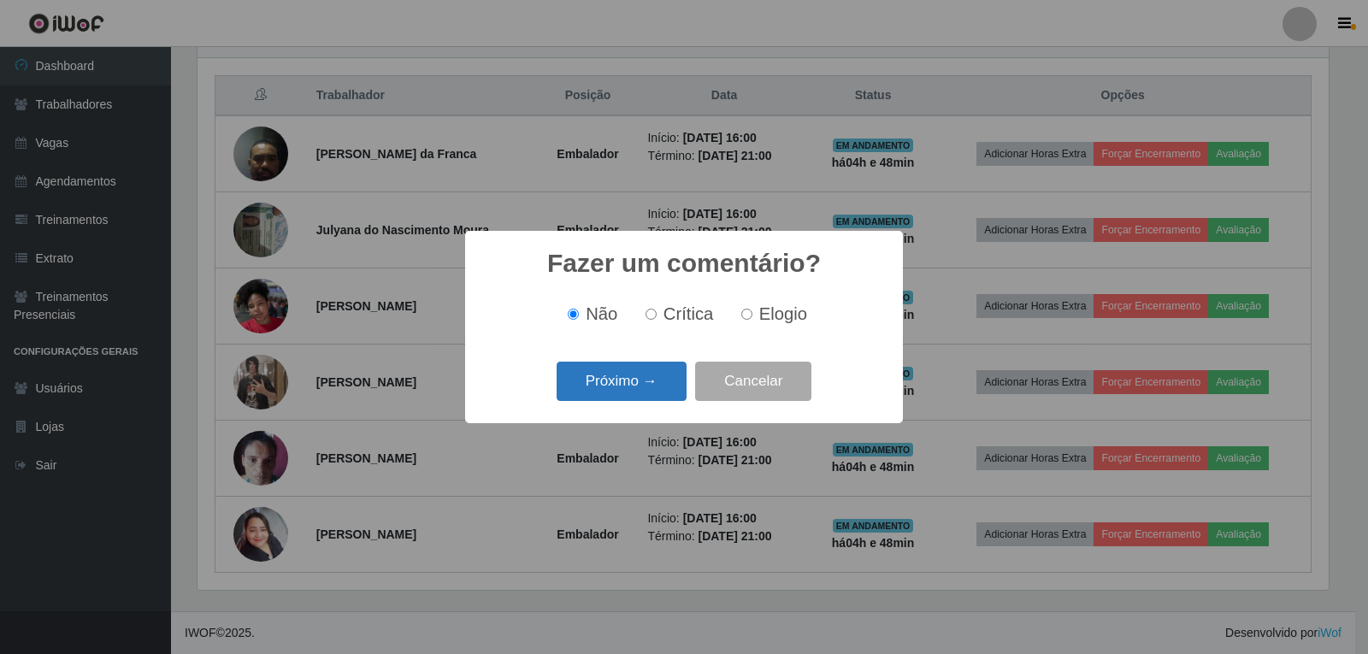
click at [670, 381] on button "Próximo →" at bounding box center [622, 382] width 130 height 40
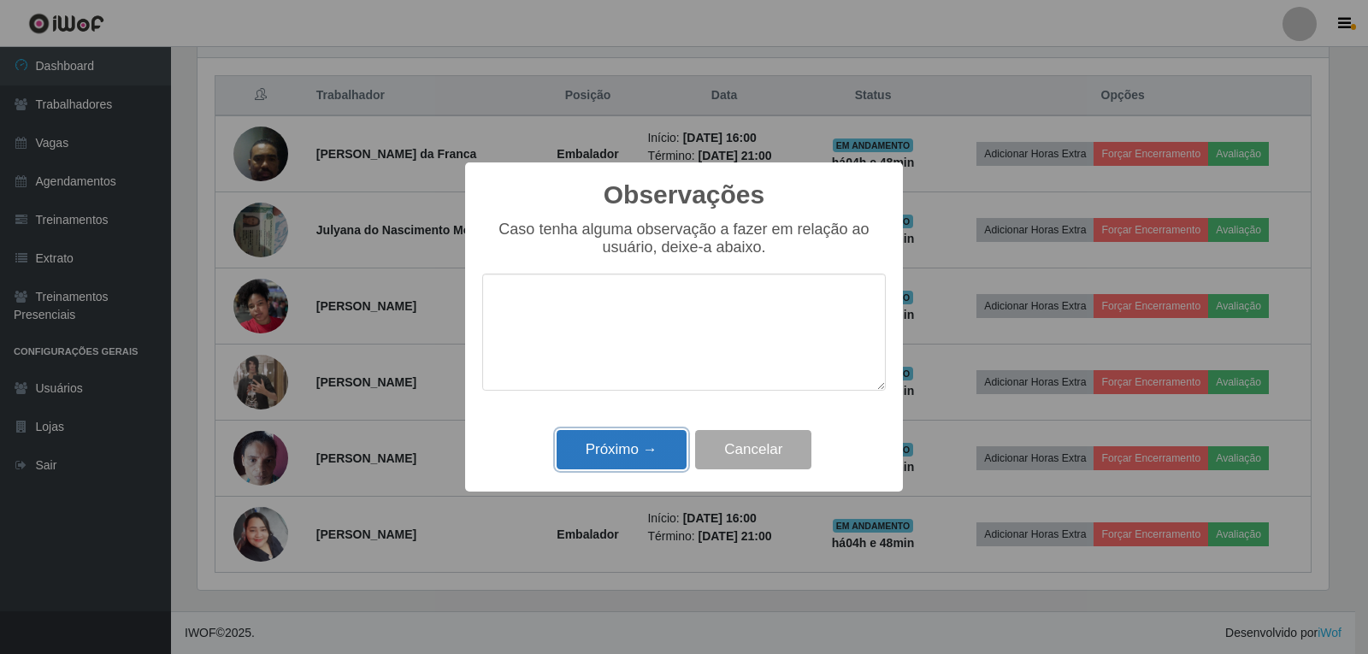
drag, startPoint x: 587, startPoint y: 447, endPoint x: 616, endPoint y: 436, distance: 30.3
click at [588, 447] on button "Próximo →" at bounding box center [622, 450] width 130 height 40
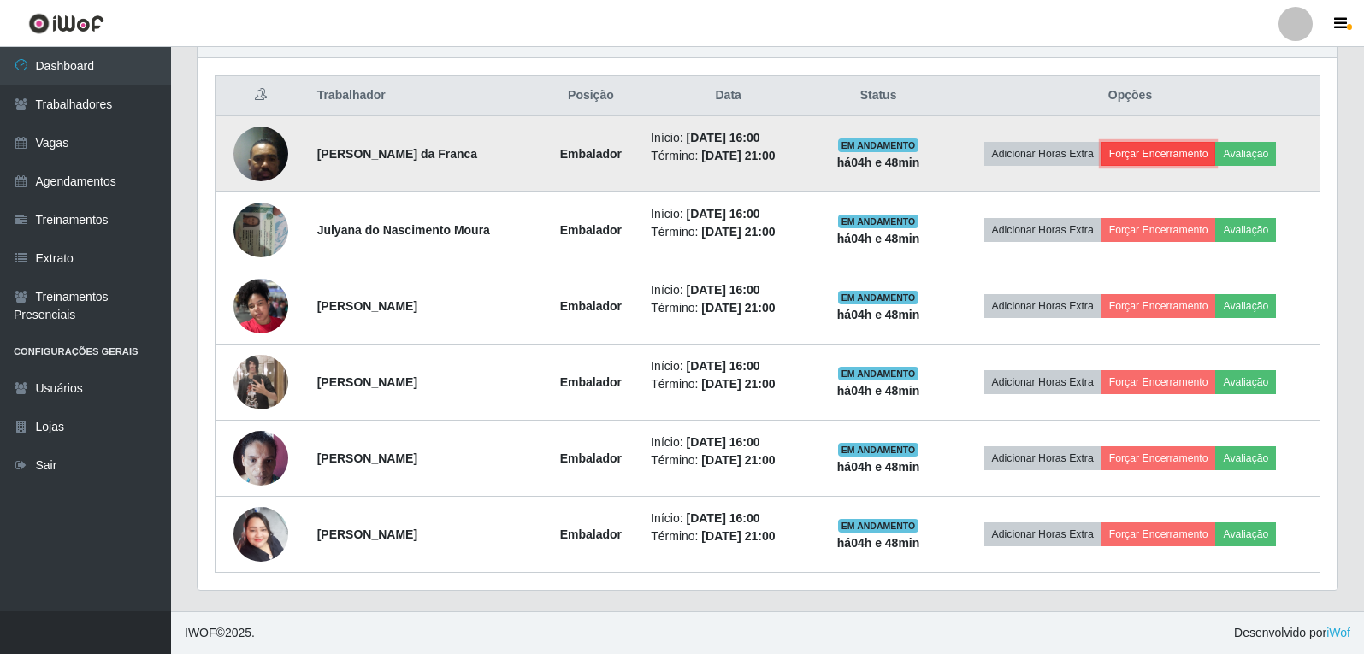
click at [1173, 147] on button "Forçar Encerramento" at bounding box center [1158, 154] width 115 height 24
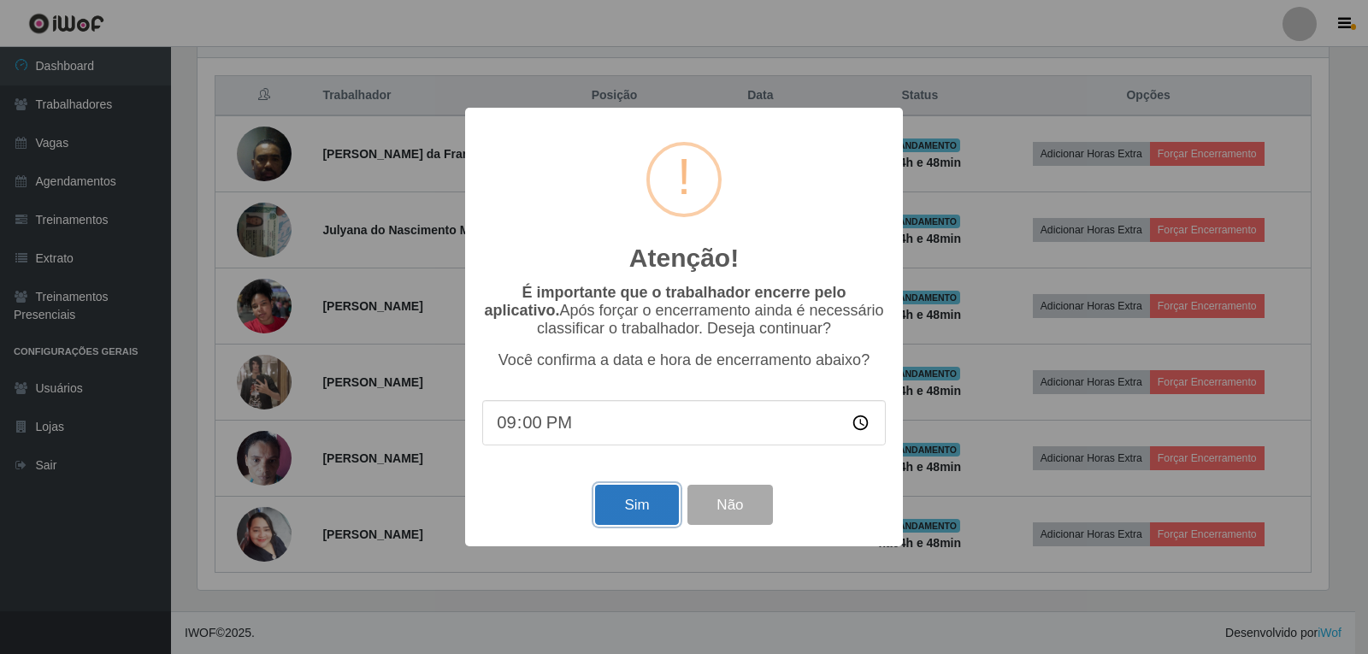
click at [635, 517] on button "Sim" at bounding box center [636, 505] width 83 height 40
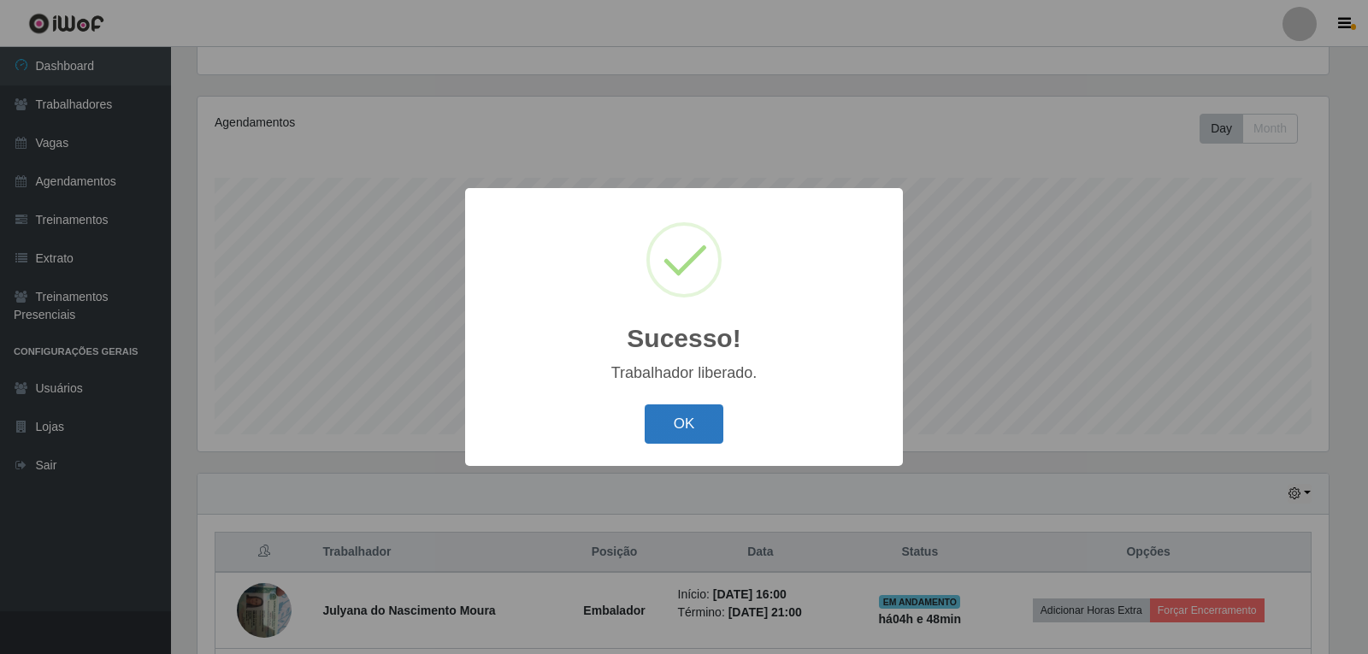
click at [685, 428] on button "OK" at bounding box center [685, 424] width 80 height 40
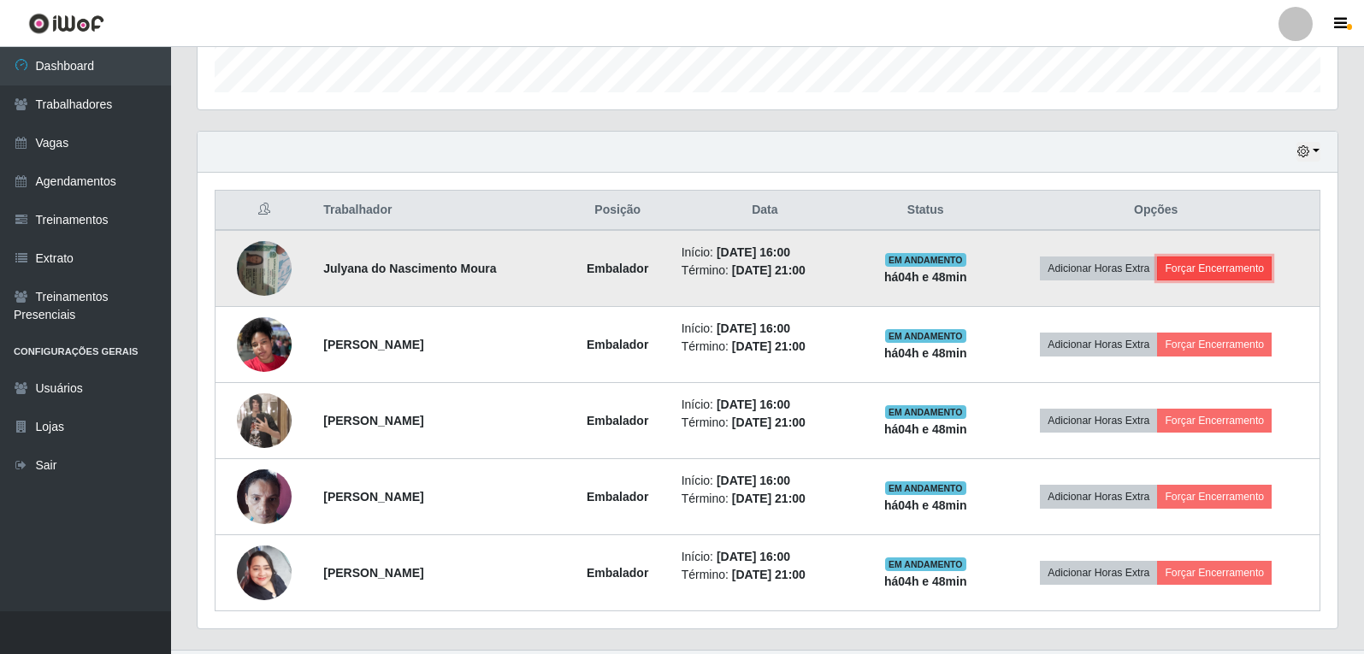
click at [1249, 257] on button "Forçar Encerramento" at bounding box center [1214, 269] width 115 height 24
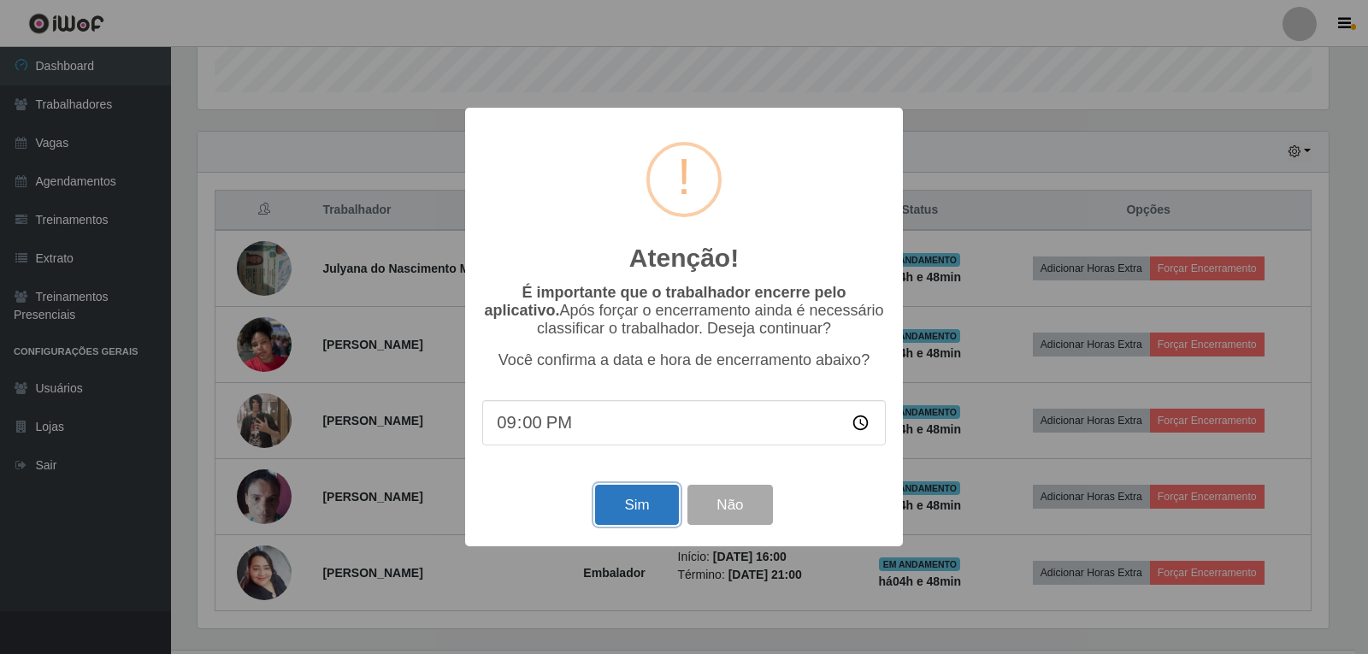
click at [648, 502] on button "Sim" at bounding box center [636, 505] width 83 height 40
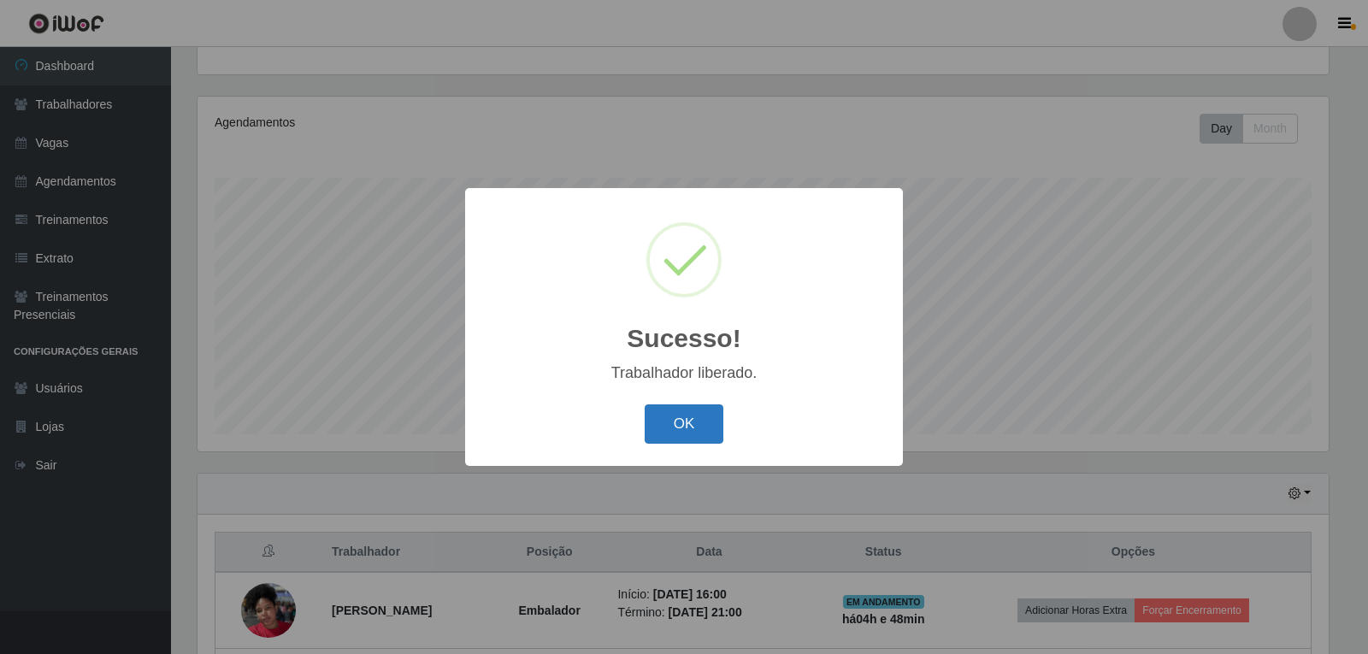
click at [668, 428] on button "OK" at bounding box center [685, 424] width 80 height 40
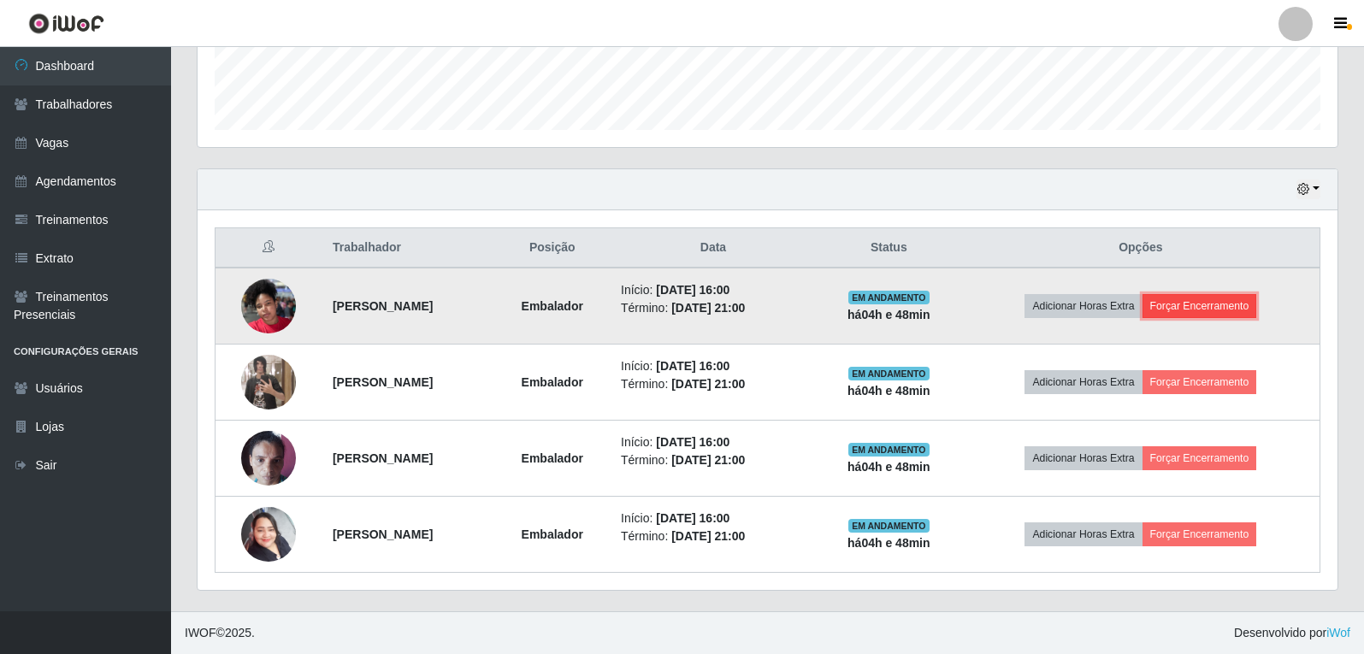
click at [1225, 303] on button "Forçar Encerramento" at bounding box center [1199, 306] width 115 height 24
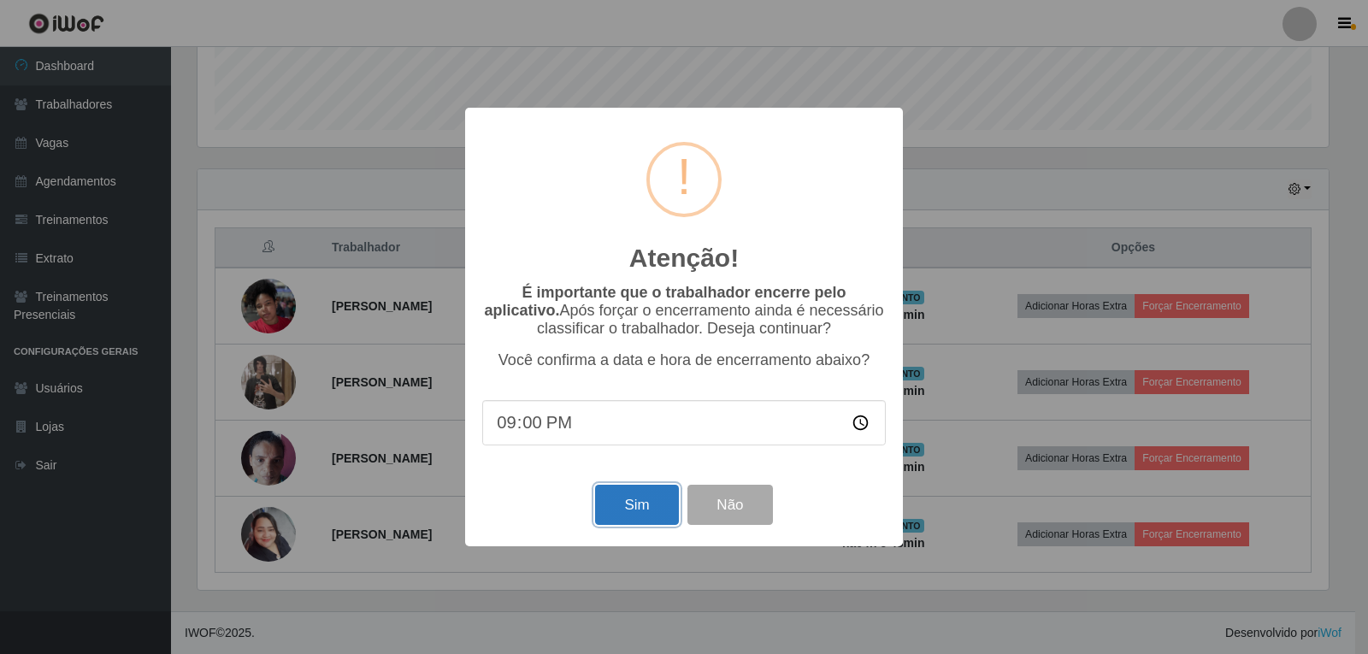
click at [637, 501] on button "Sim" at bounding box center [636, 505] width 83 height 40
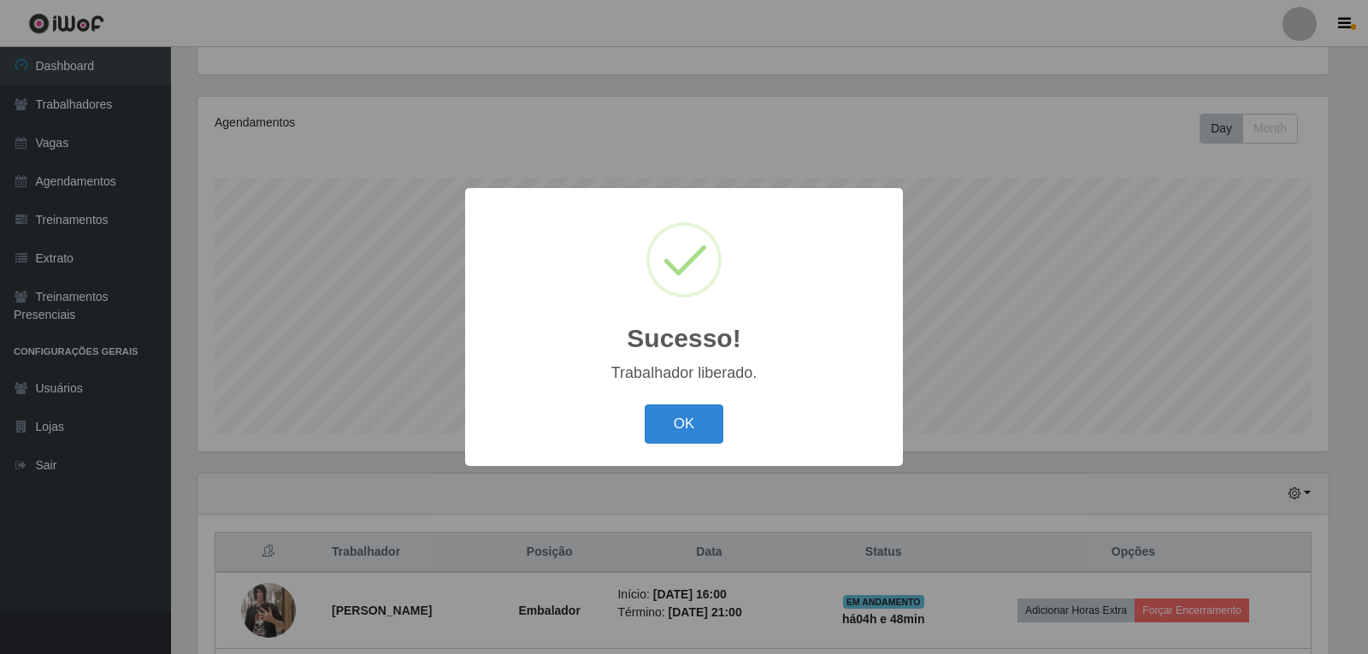
click at [657, 436] on button "OK" at bounding box center [685, 424] width 80 height 40
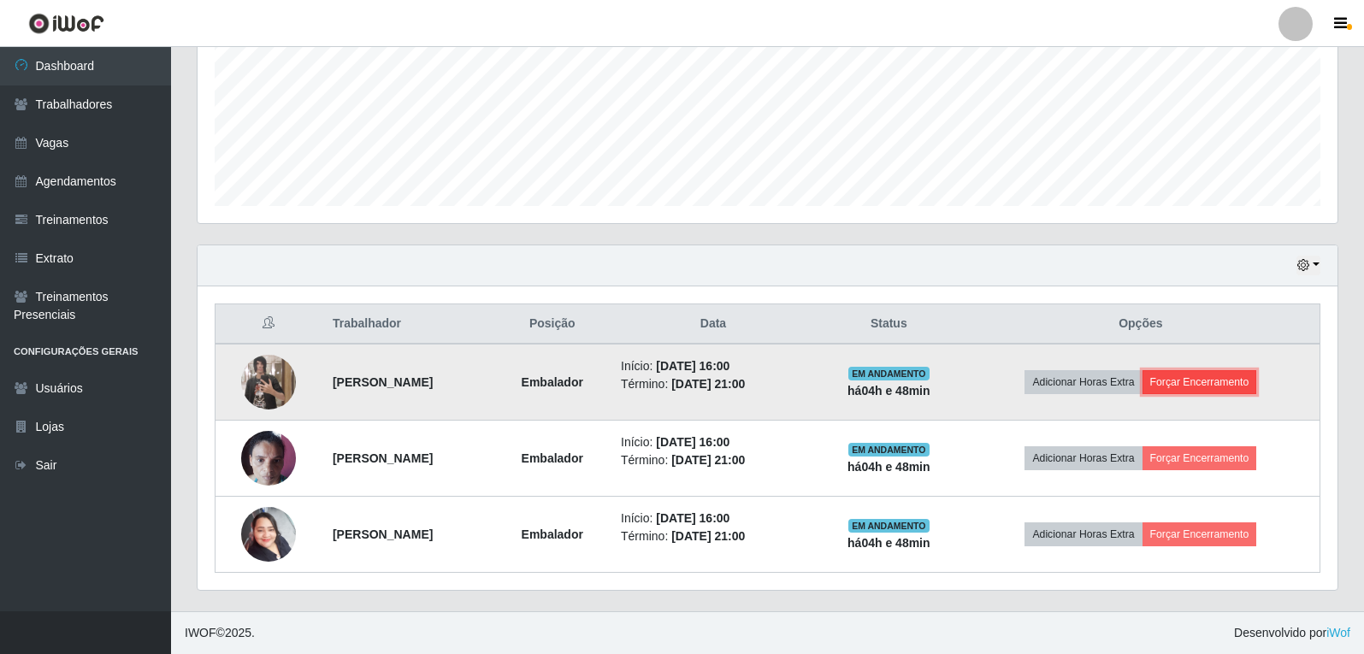
click at [1173, 375] on button "Forçar Encerramento" at bounding box center [1199, 382] width 115 height 24
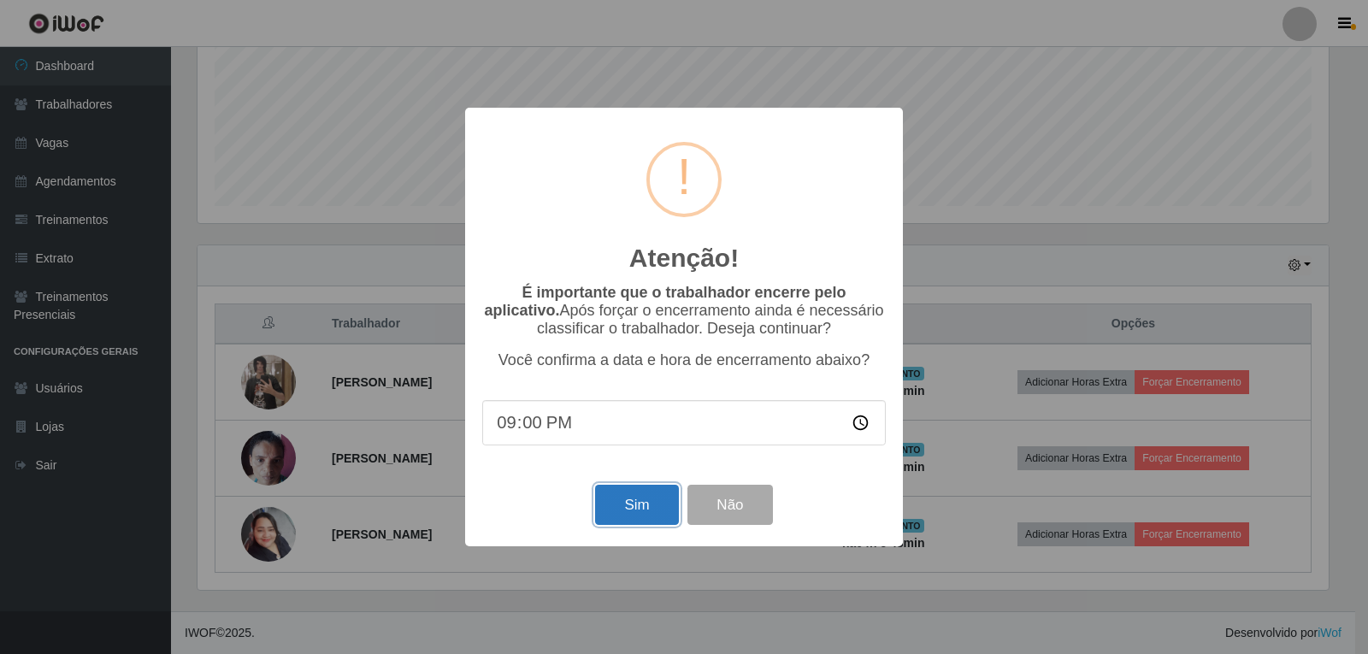
click at [618, 503] on button "Sim" at bounding box center [636, 505] width 83 height 40
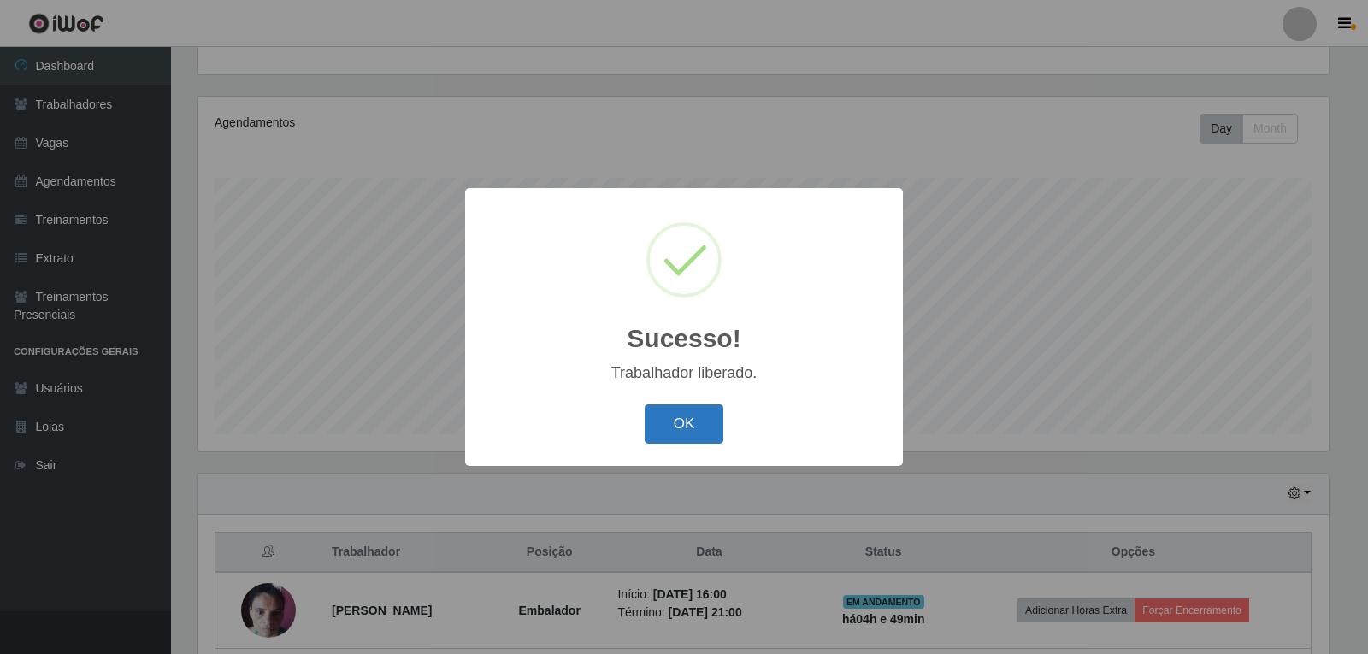
click at [697, 426] on button "OK" at bounding box center [685, 424] width 80 height 40
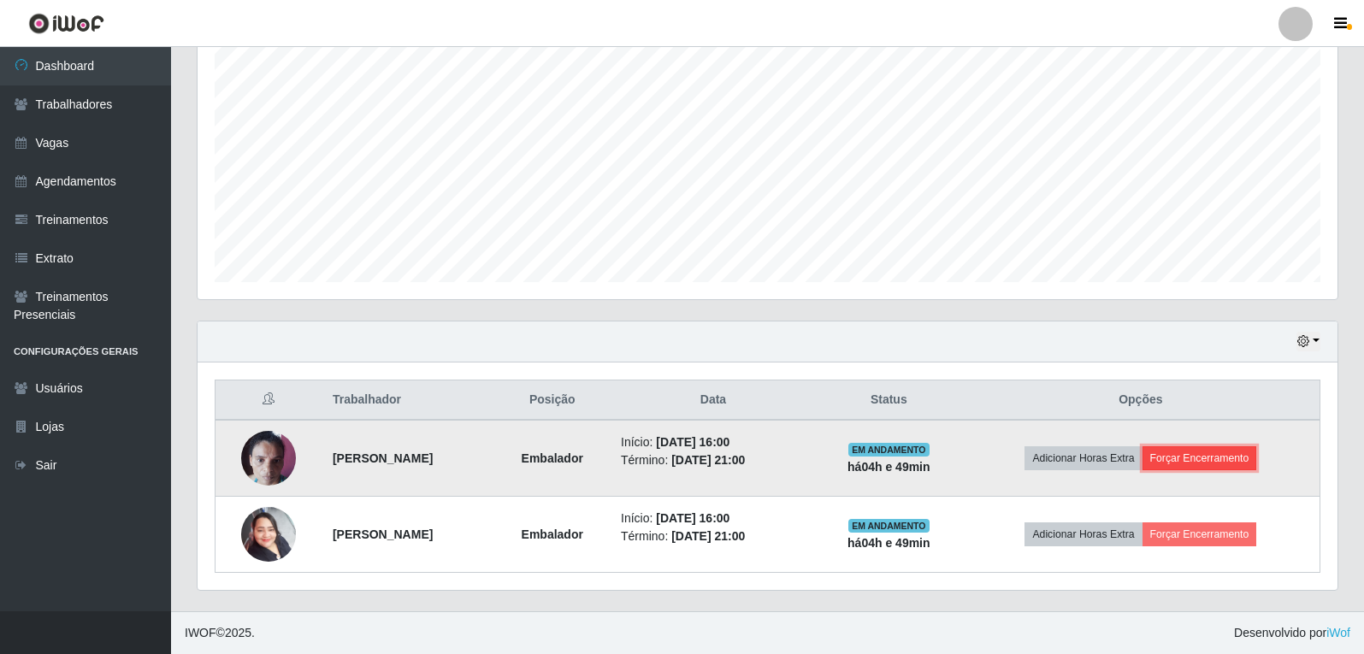
click at [1234, 451] on button "Forçar Encerramento" at bounding box center [1199, 458] width 115 height 24
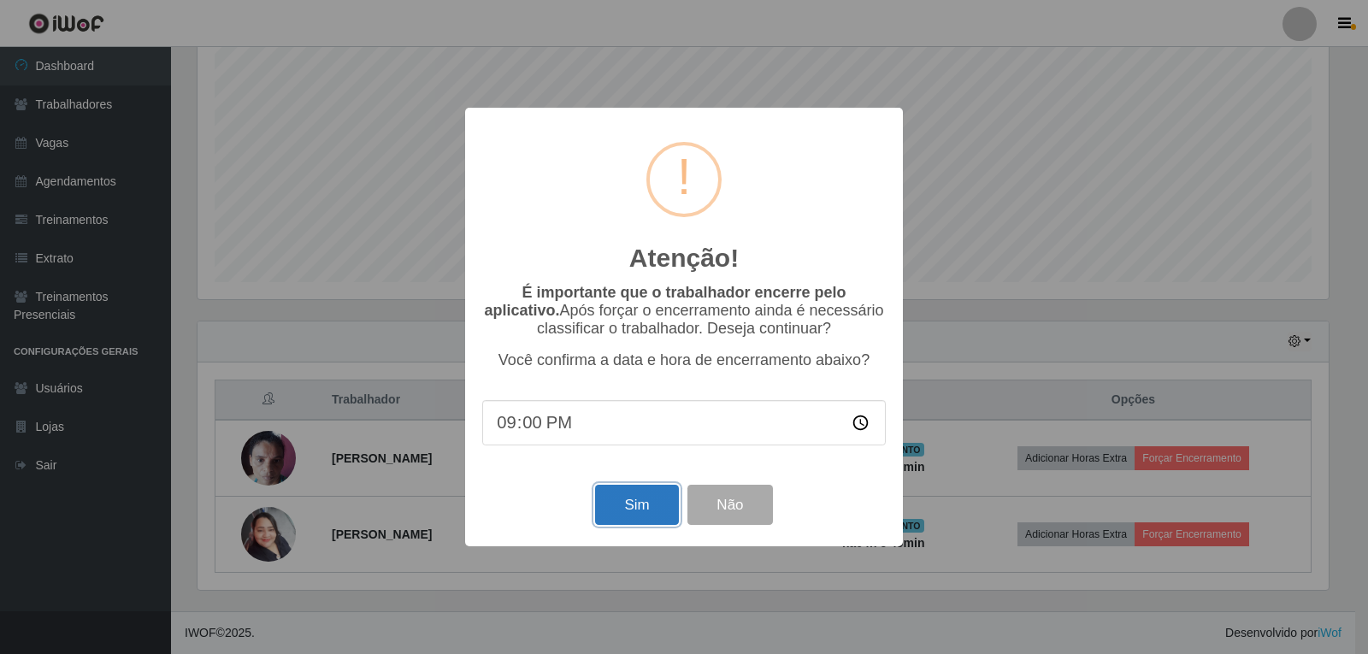
click at [658, 523] on button "Sim" at bounding box center [636, 505] width 83 height 40
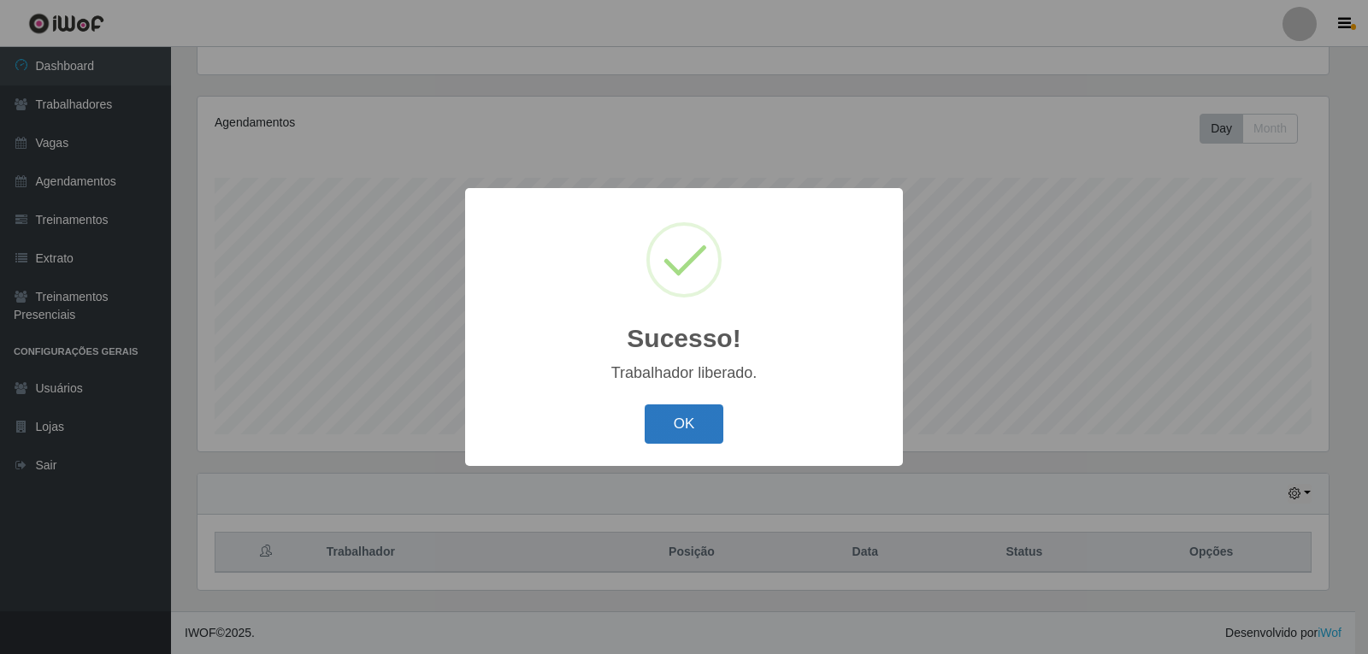
click at [690, 435] on button "OK" at bounding box center [685, 424] width 80 height 40
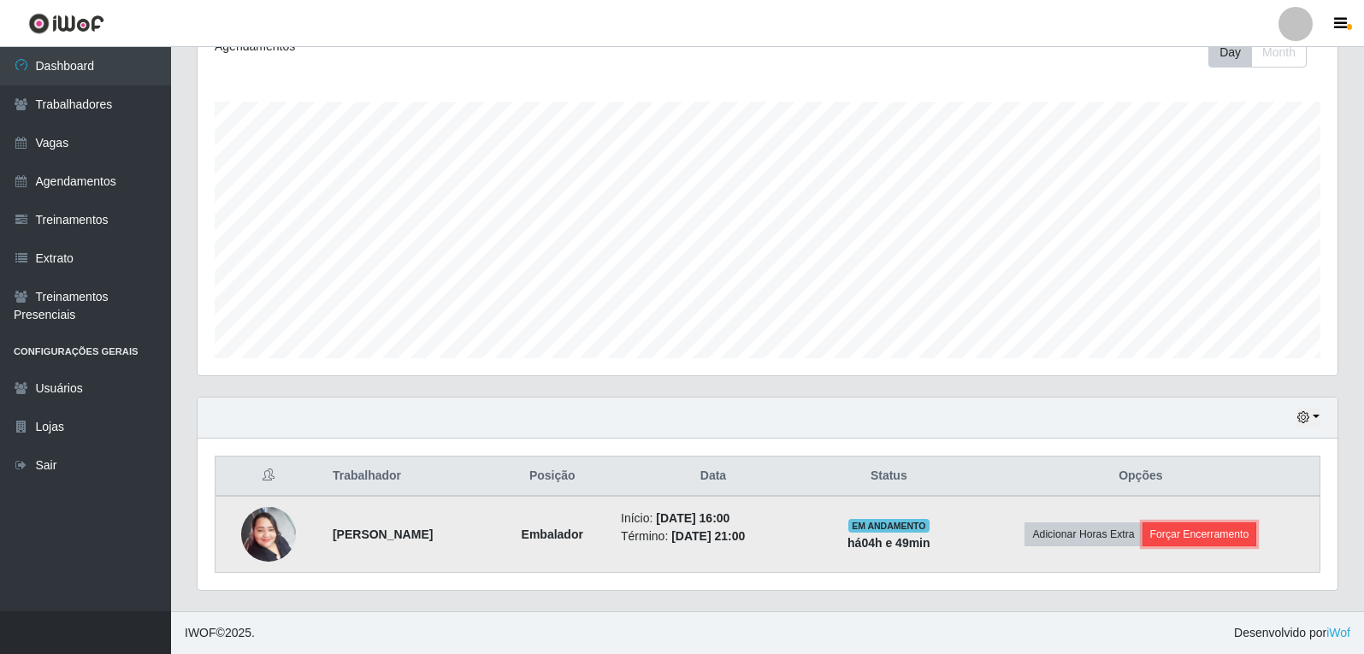
click at [1207, 540] on button "Forçar Encerramento" at bounding box center [1199, 534] width 115 height 24
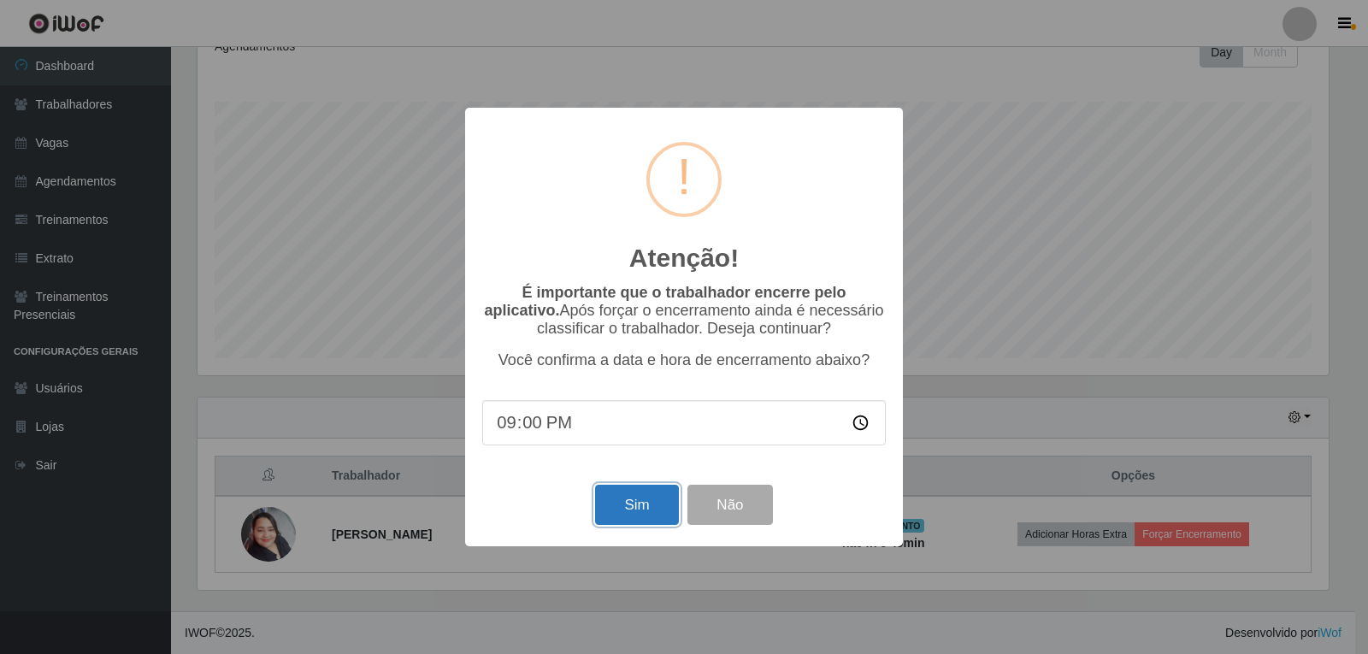
click at [672, 520] on button "Sim" at bounding box center [636, 505] width 83 height 40
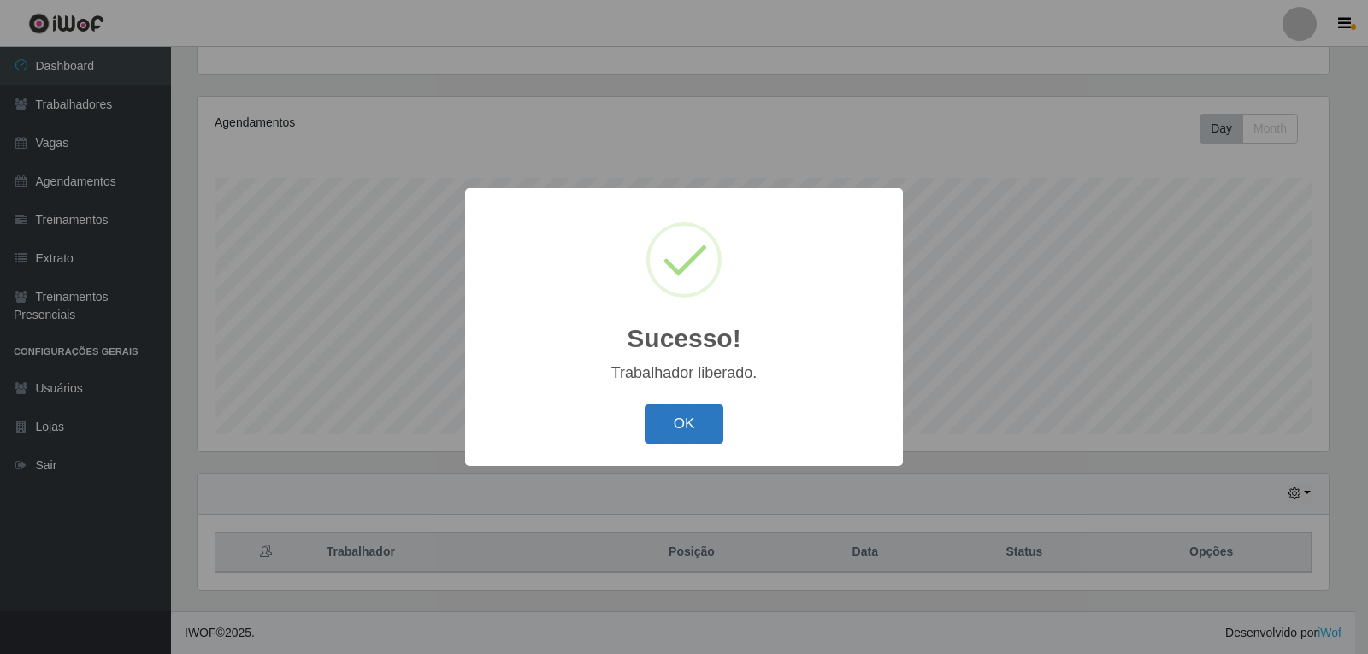
click at [705, 438] on button "OK" at bounding box center [685, 424] width 80 height 40
